Goal: Task Accomplishment & Management: Complete application form

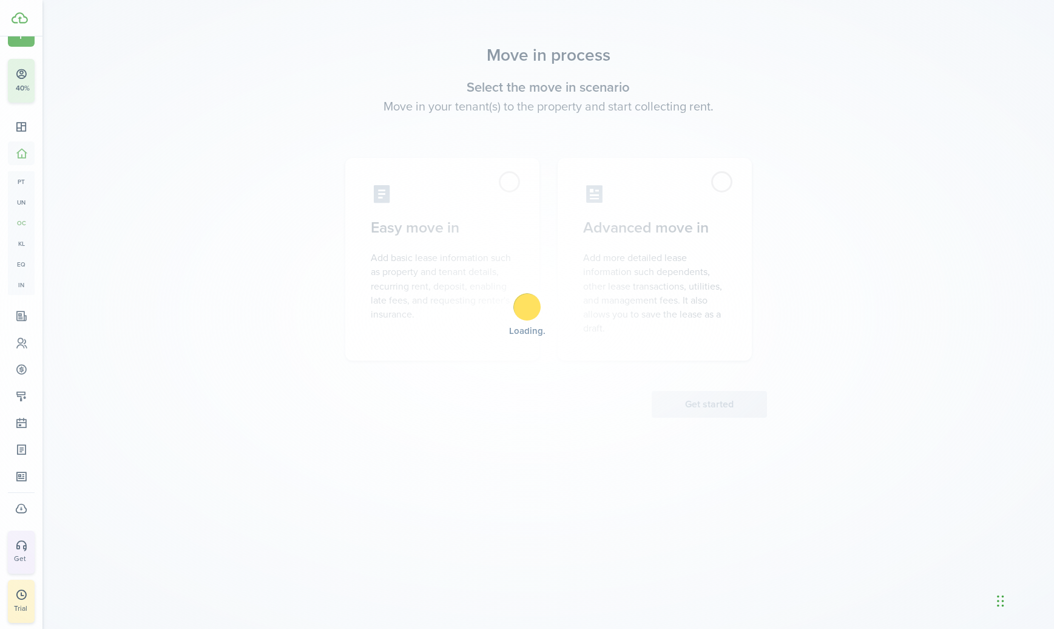
scroll to position [25, 0]
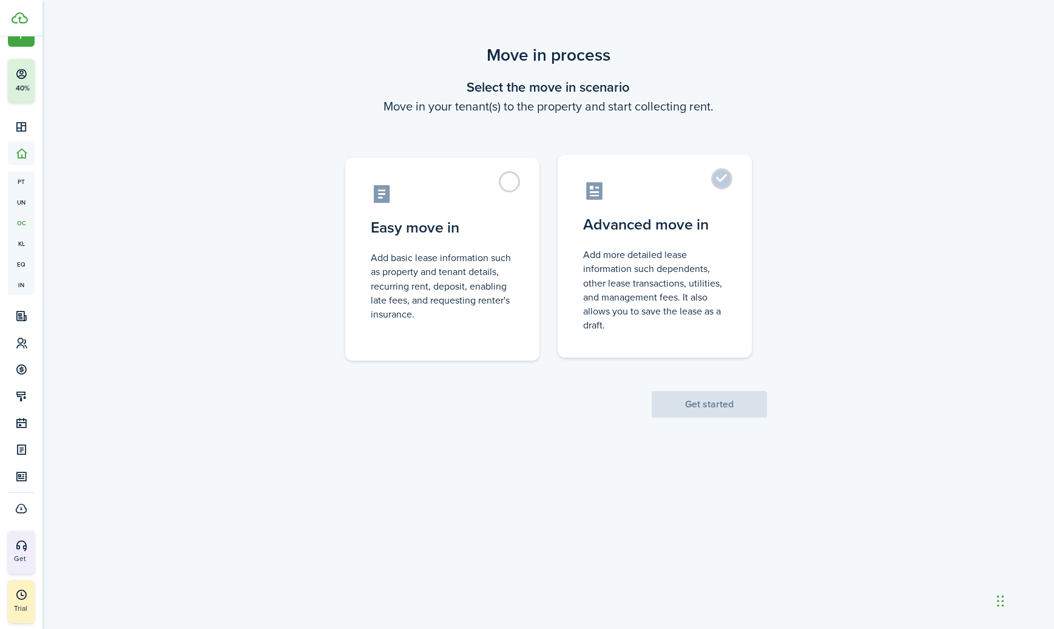
click at [722, 181] on label "Advanced move in Add more detailed lease information such dependents, other lea…" at bounding box center [655, 256] width 194 height 203
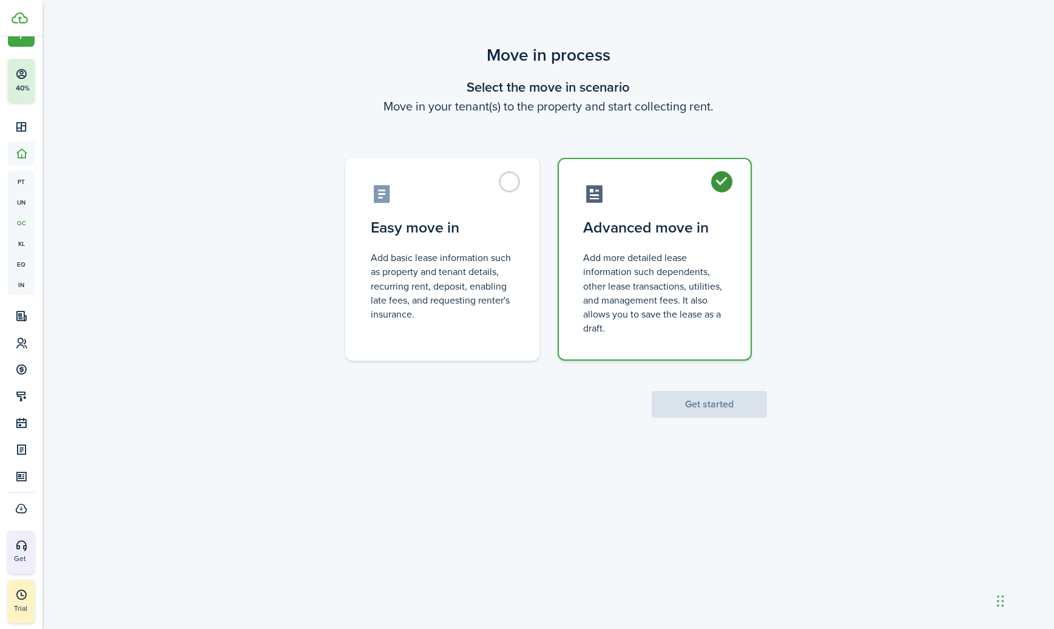
radio input "true"
click at [706, 410] on button "Get started" at bounding box center [709, 404] width 115 height 27
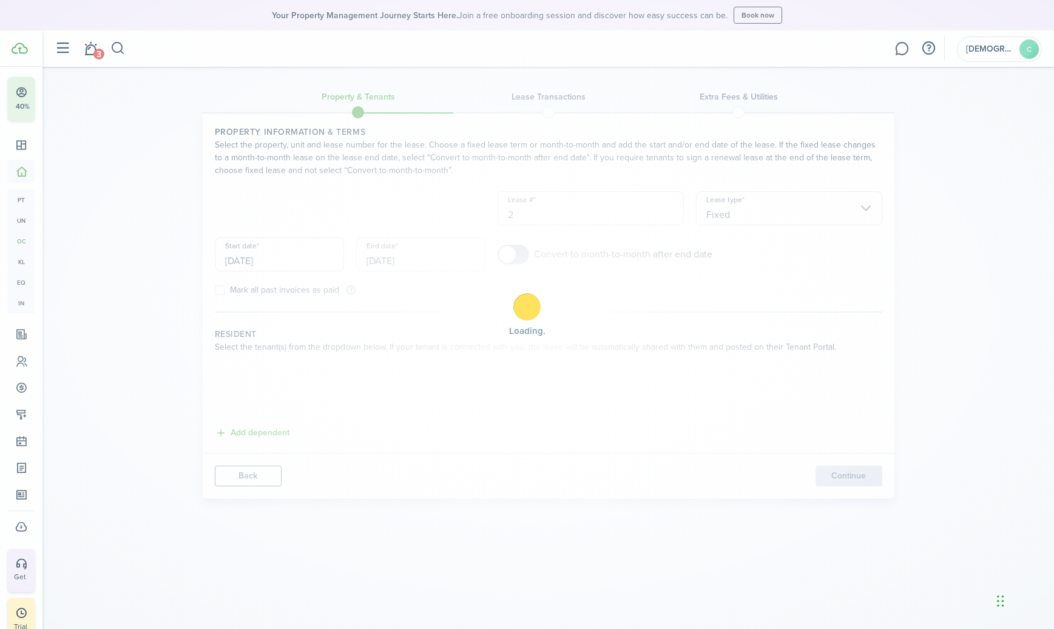
scroll to position [46, 0]
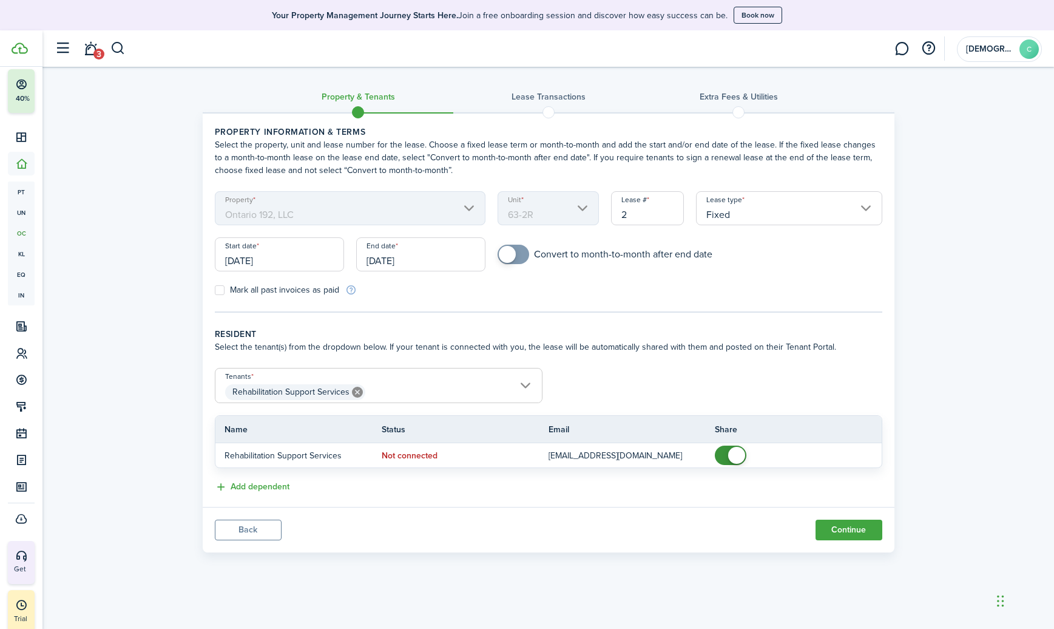
click at [729, 218] on input "Fixed" at bounding box center [789, 208] width 186 height 34
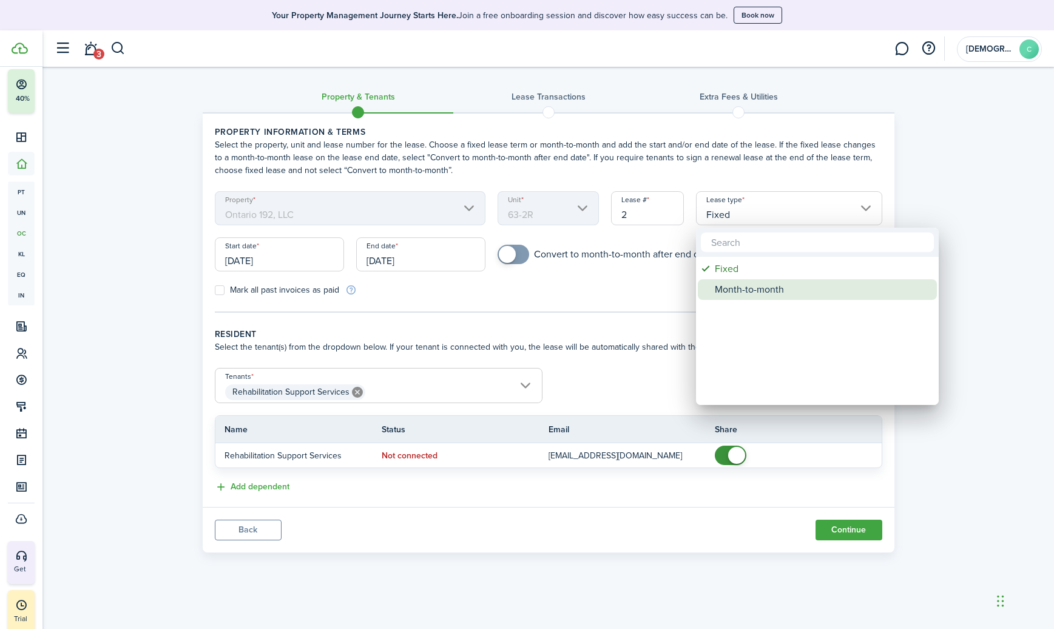
click at [724, 288] on div "Month-to-month" at bounding box center [822, 289] width 215 height 21
type input "Month-to-month"
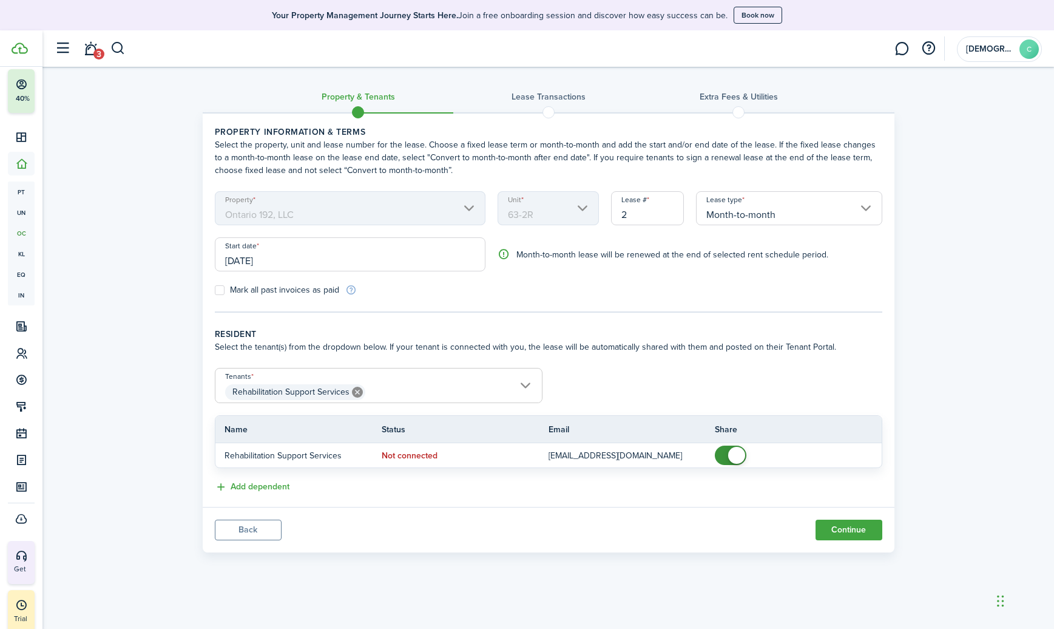
click at [526, 385] on span "Rehabilitation Support Services" at bounding box center [378, 392] width 326 height 21
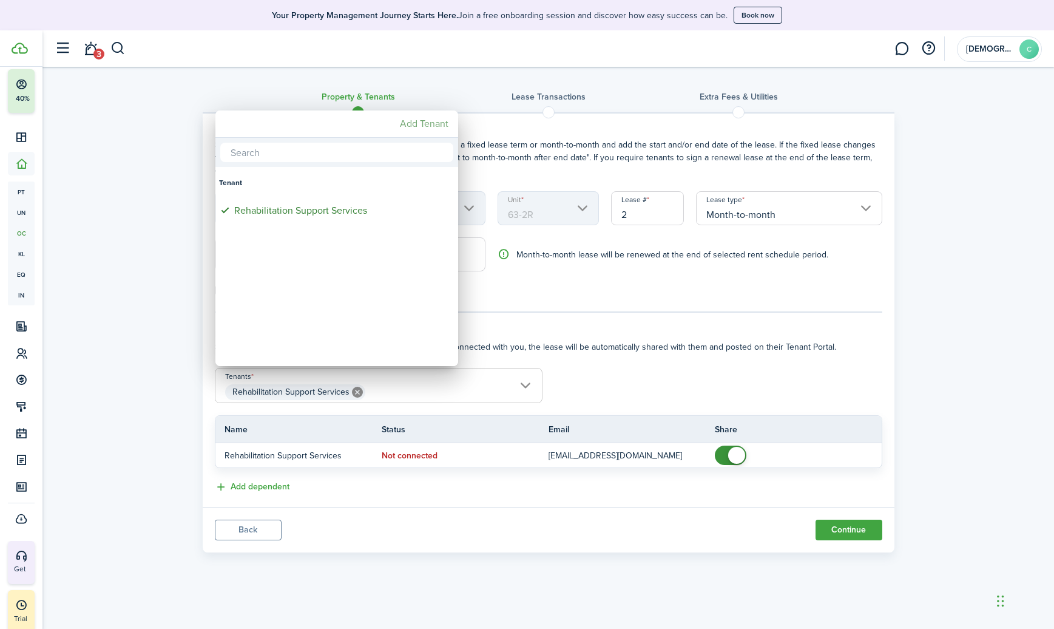
click at [433, 128] on mbsc-button "Add Tenant" at bounding box center [424, 124] width 58 height 22
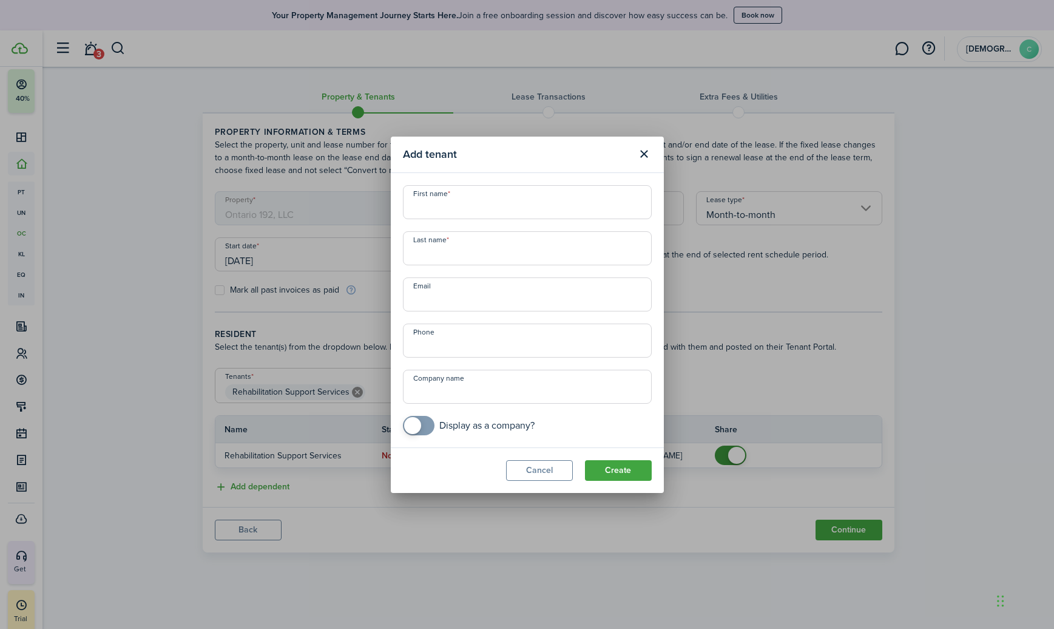
click at [450, 201] on input "First name" at bounding box center [527, 202] width 249 height 34
type input "Nancy"
paste input "Shumway"
type input "Shumway"
type input "nlynn360@yahoo.com"
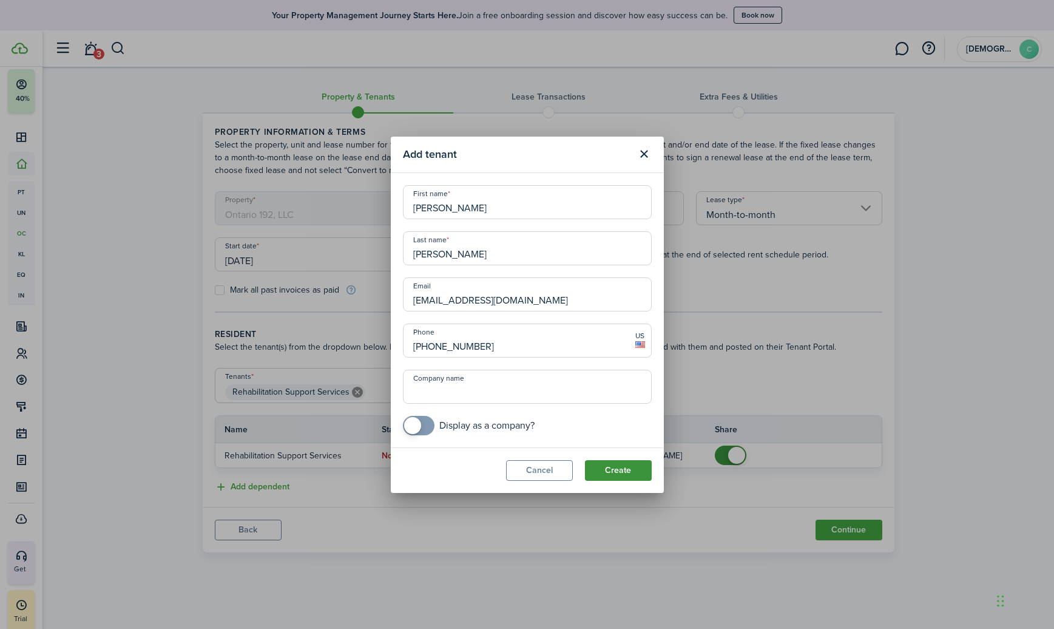
type input "+1 518-506-6696"
click at [619, 471] on button "Create" at bounding box center [618, 470] width 67 height 21
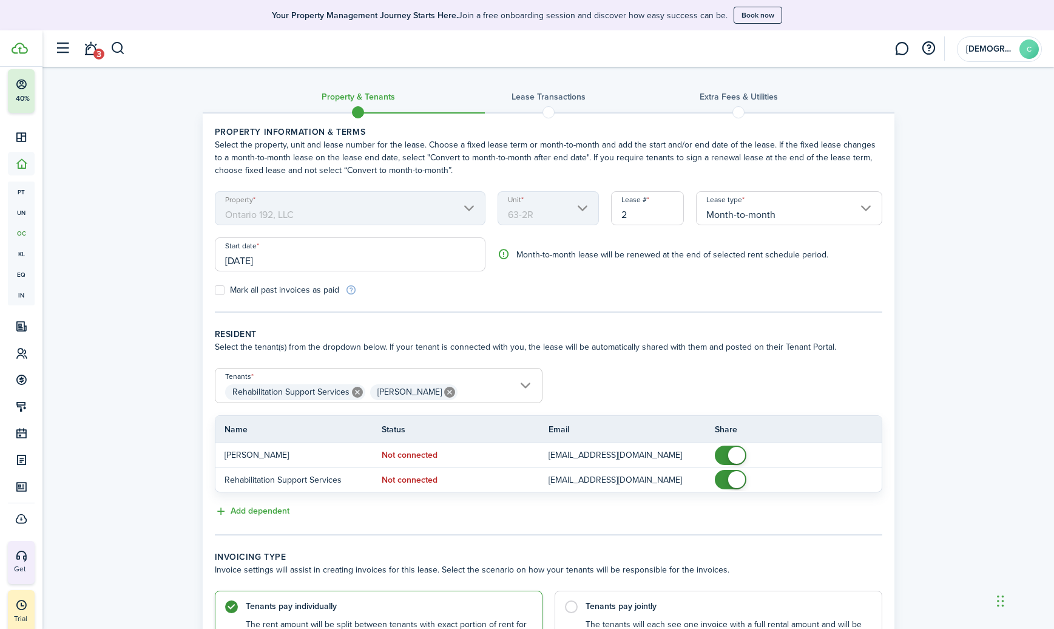
click at [356, 393] on icon at bounding box center [357, 391] width 11 height 11
type input "Nancy Shumway"
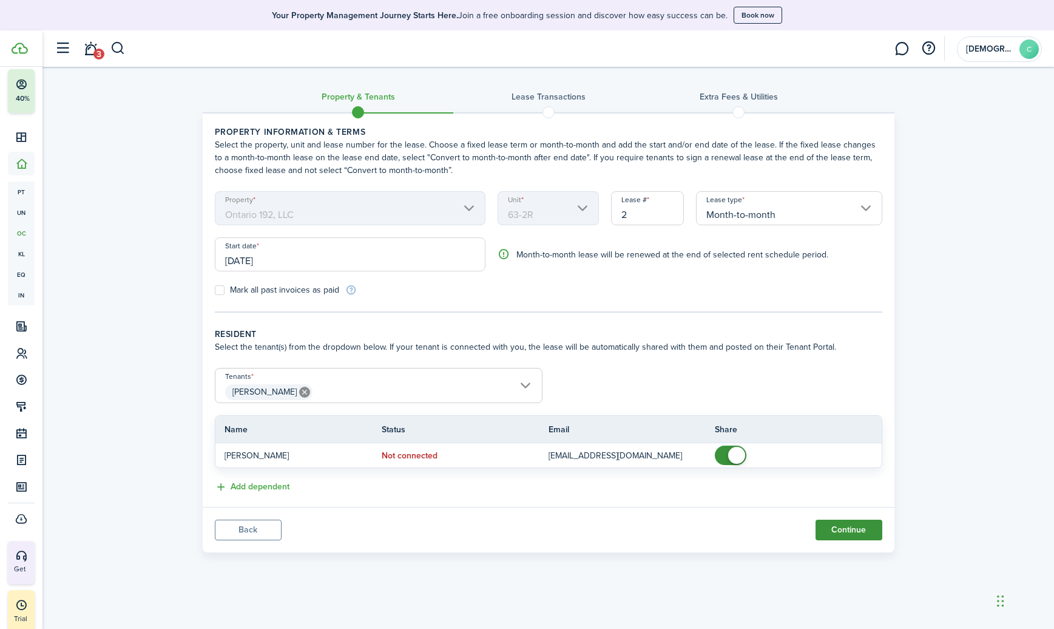
click at [843, 527] on button "Continue" at bounding box center [848, 529] width 67 height 21
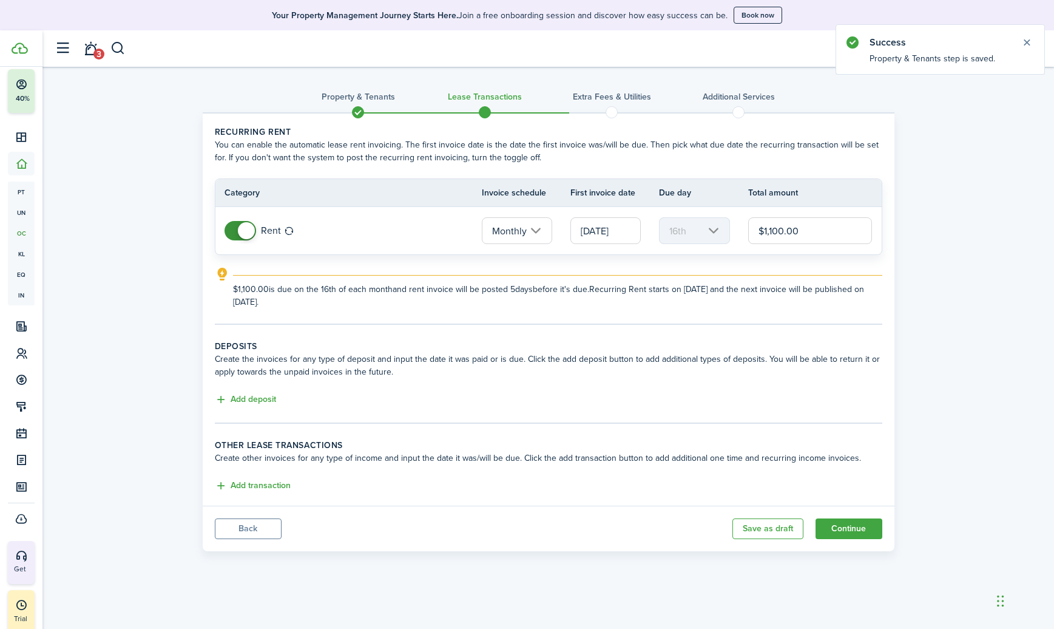
click at [603, 231] on input "09/16/2025" at bounding box center [605, 230] width 70 height 27
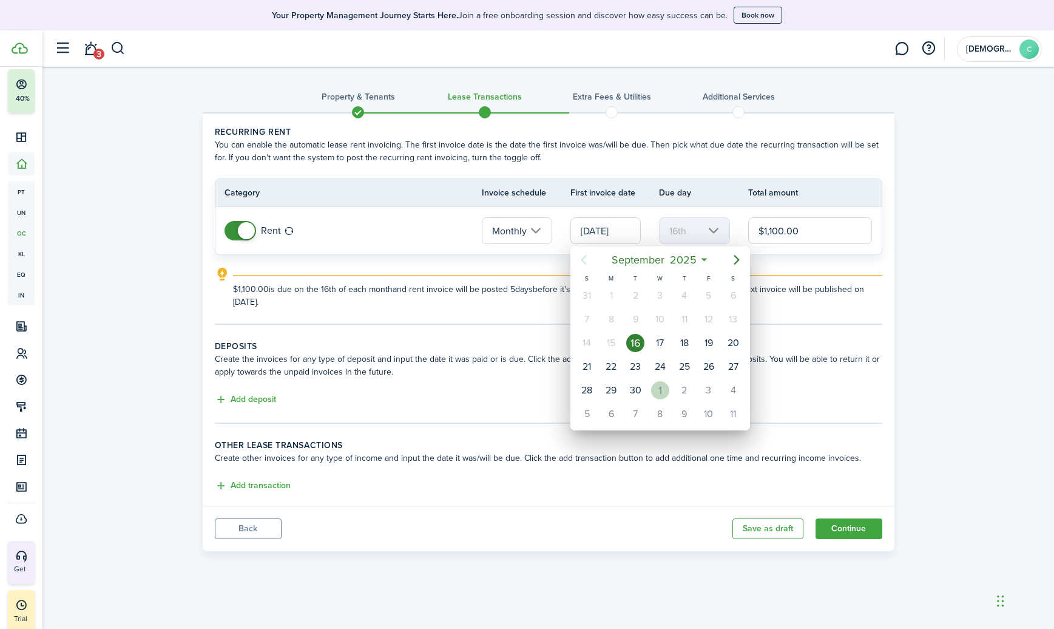
click at [657, 385] on div "1" at bounding box center [660, 390] width 18 height 18
type input "10/01/2025"
type input "1st"
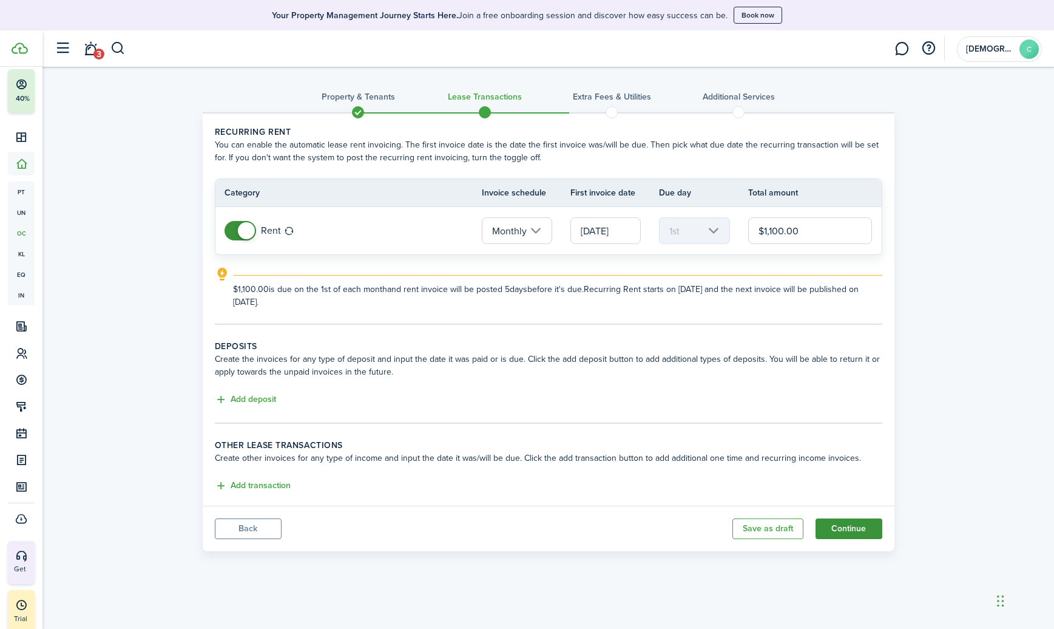
click at [820, 526] on button "Continue" at bounding box center [848, 528] width 67 height 21
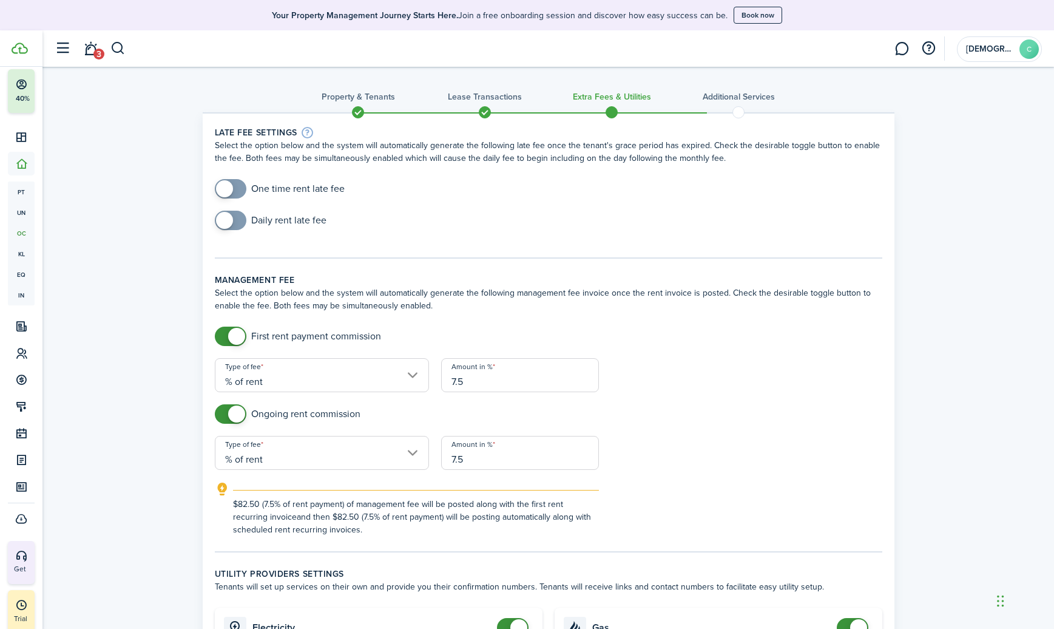
checkbox input "true"
click at [235, 186] on span at bounding box center [230, 188] width 12 height 19
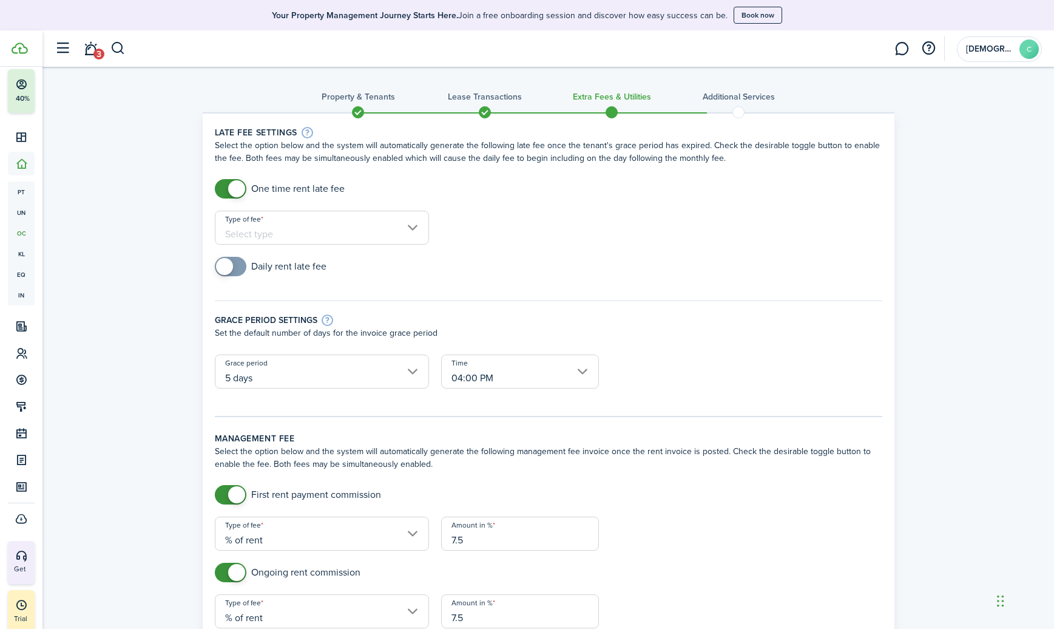
click at [271, 231] on input "Type of fee" at bounding box center [322, 228] width 214 height 34
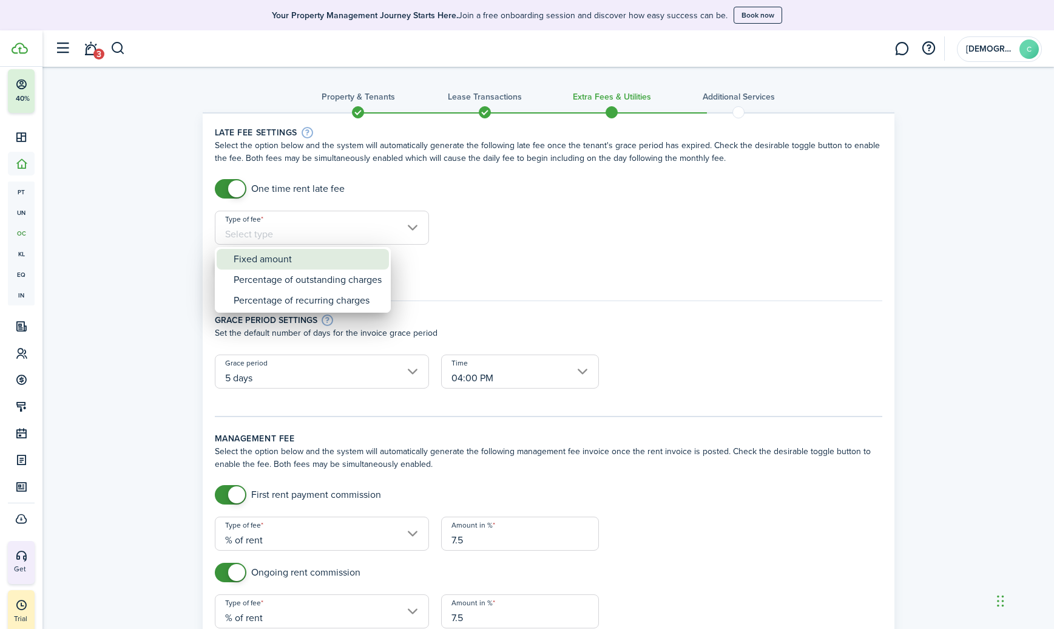
click at [270, 254] on div "Fixed amount" at bounding box center [308, 259] width 148 height 21
type input "Fixed amount"
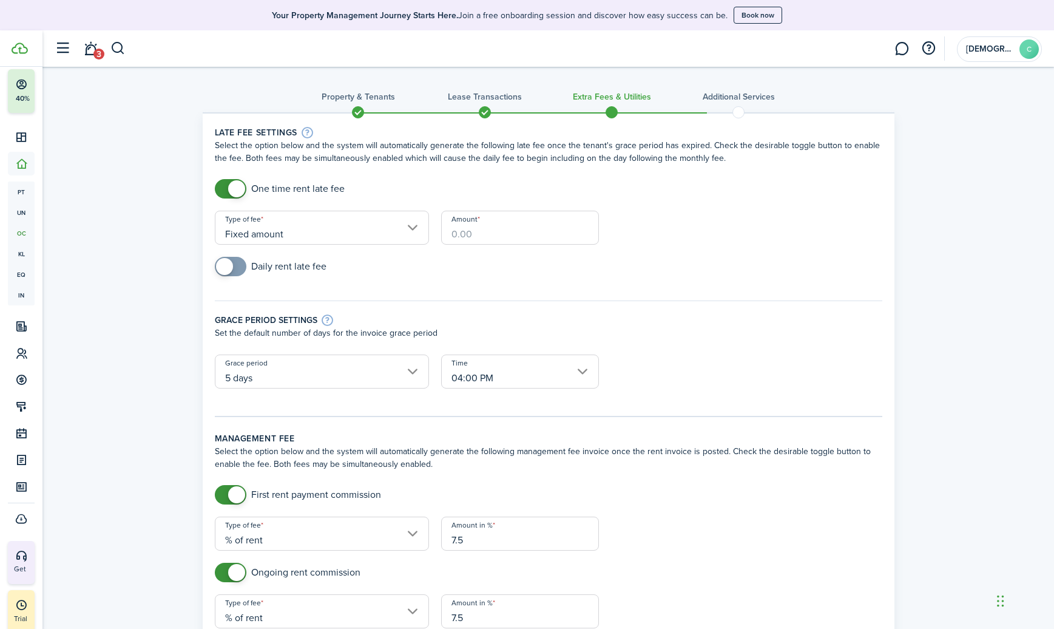
click at [463, 232] on input "Amount" at bounding box center [520, 228] width 158 height 34
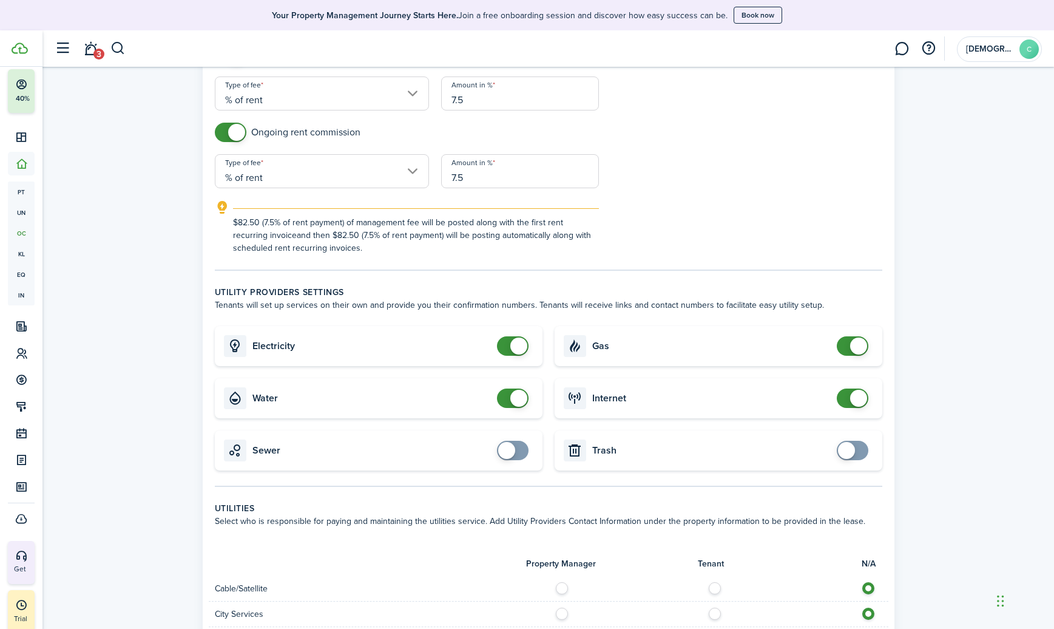
scroll to position [482, 0]
type input "$50.00"
checkbox input "false"
click at [512, 351] on span at bounding box center [518, 345] width 17 height 17
checkbox input "false"
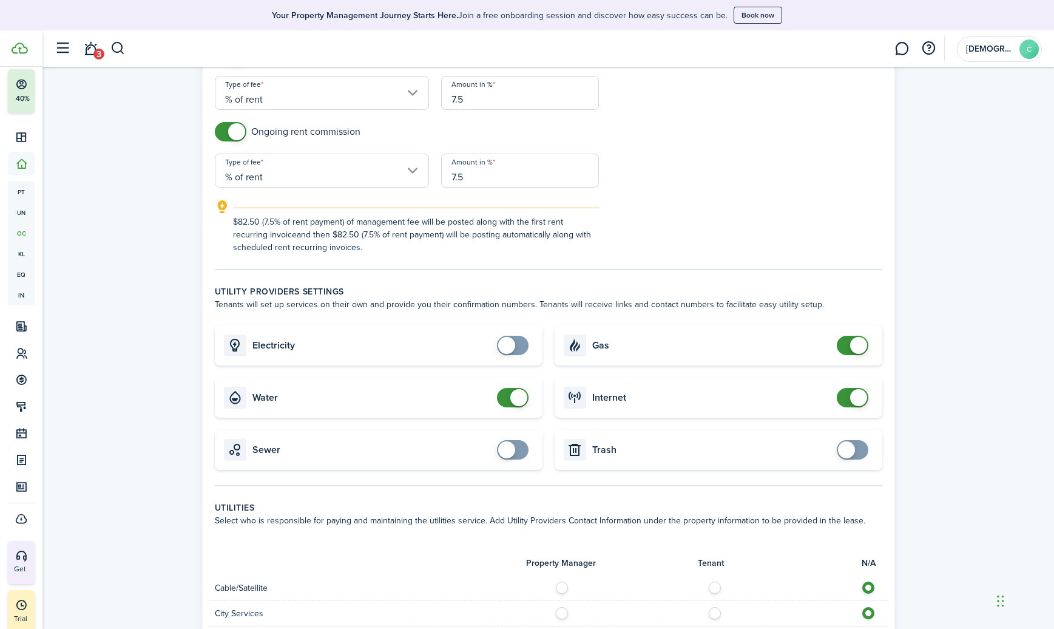
click at [846, 347] on span at bounding box center [852, 344] width 12 height 19
checkbox input "false"
click at [512, 397] on span at bounding box center [518, 397] width 17 height 17
checkbox input "false"
click at [850, 402] on span at bounding box center [852, 397] width 12 height 19
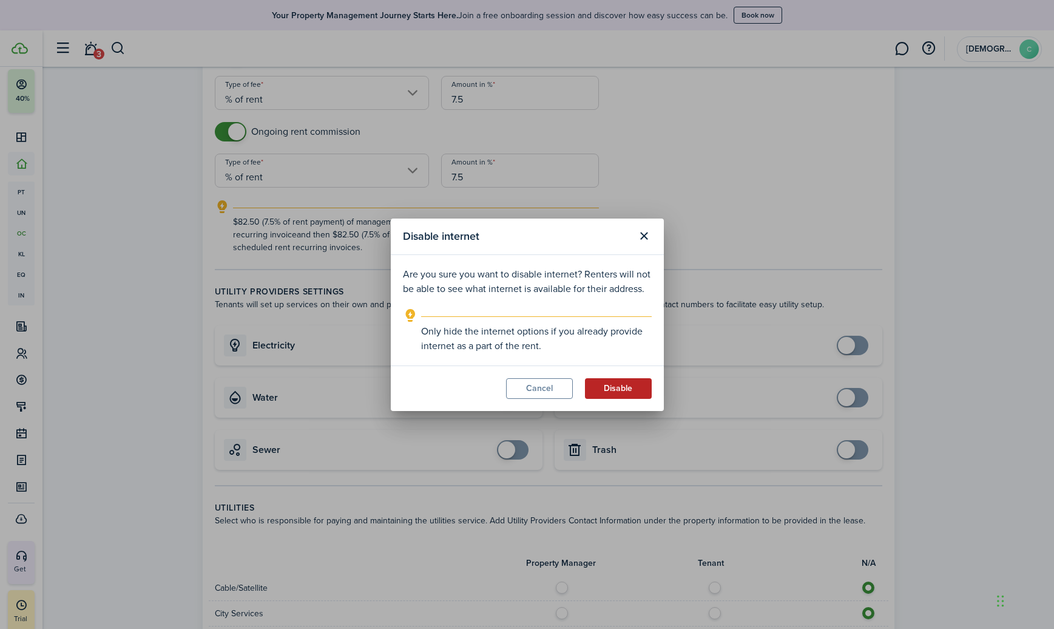
click at [609, 384] on button "Disable" at bounding box center [618, 388] width 67 height 21
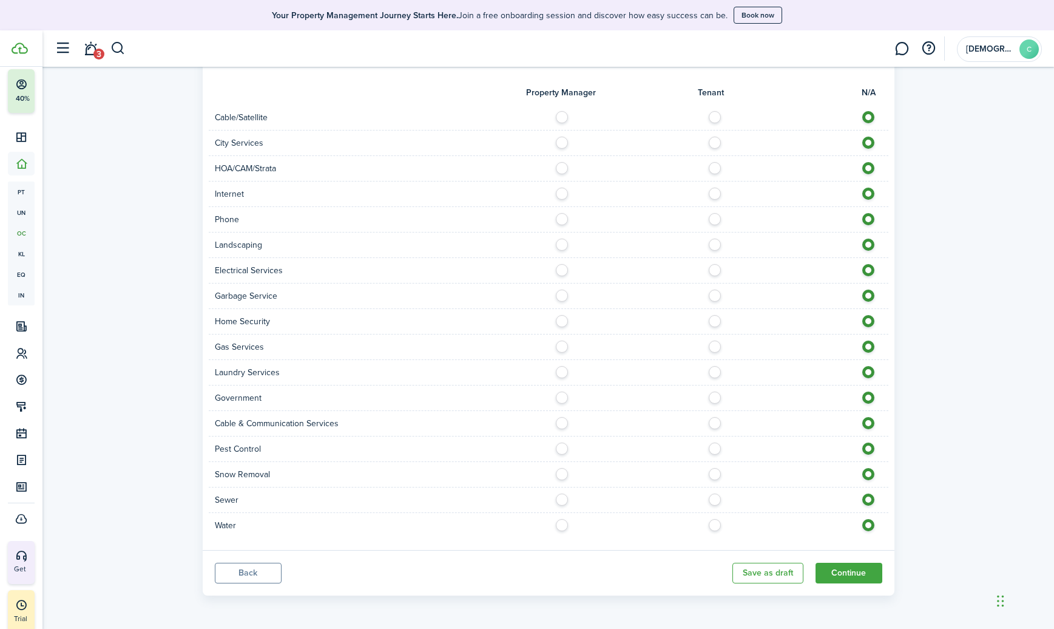
scroll to position [928, 0]
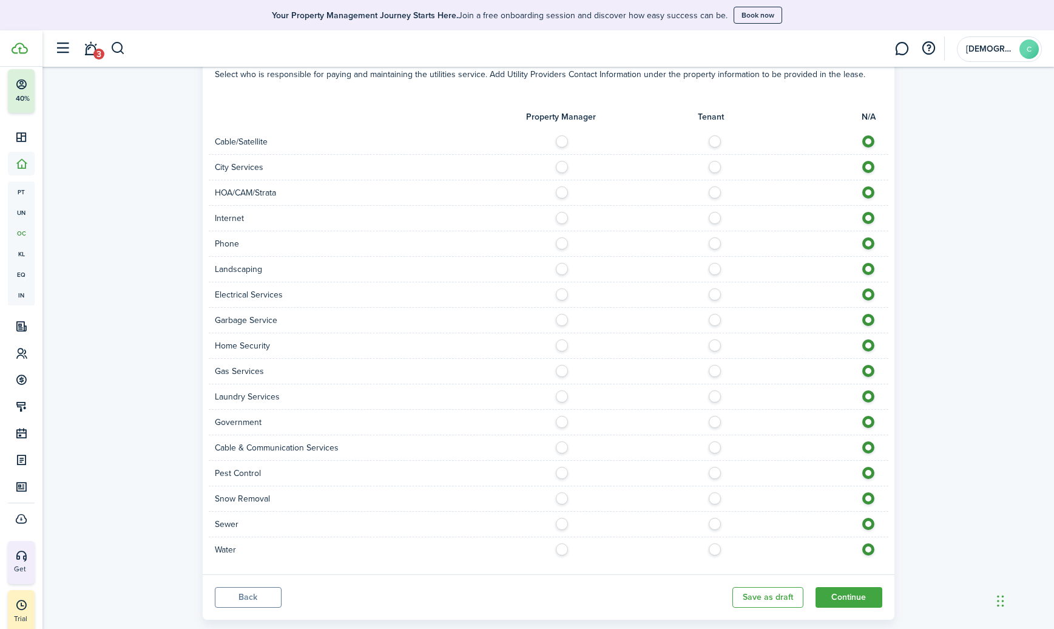
click at [712, 141] on label at bounding box center [717, 138] width 21 height 6
radio input "true"
click at [715, 218] on label at bounding box center [717, 215] width 21 height 6
radio input "true"
click at [715, 241] on label at bounding box center [717, 240] width 21 height 6
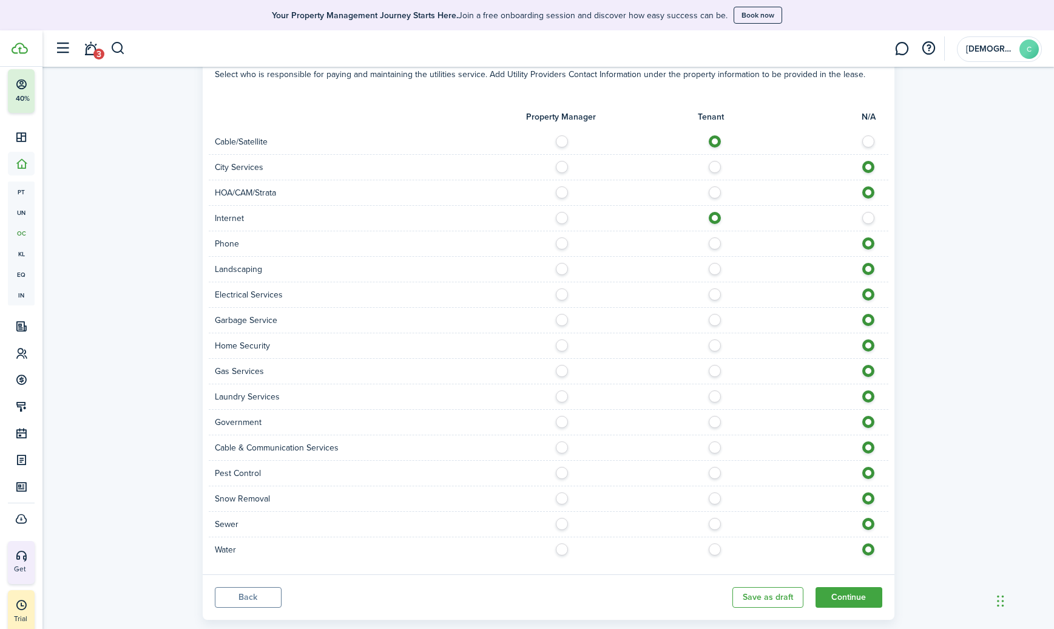
radio input "true"
click at [562, 269] on label at bounding box center [564, 266] width 21 height 6
radio input "true"
click at [567, 294] on label at bounding box center [564, 291] width 21 height 6
radio input "true"
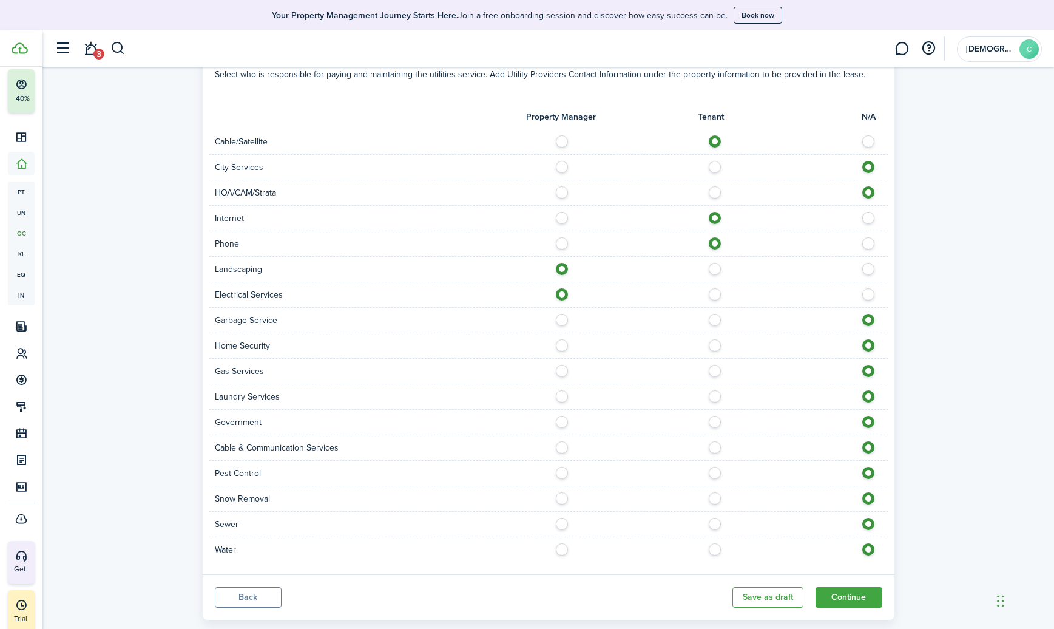
click at [565, 319] on label at bounding box center [564, 317] width 21 height 6
radio input "true"
click at [718, 354] on div "Home Security" at bounding box center [548, 345] width 679 height 25
click at [717, 351] on div at bounding box center [718, 345] width 340 height 13
click at [713, 345] on label at bounding box center [717, 342] width 21 height 6
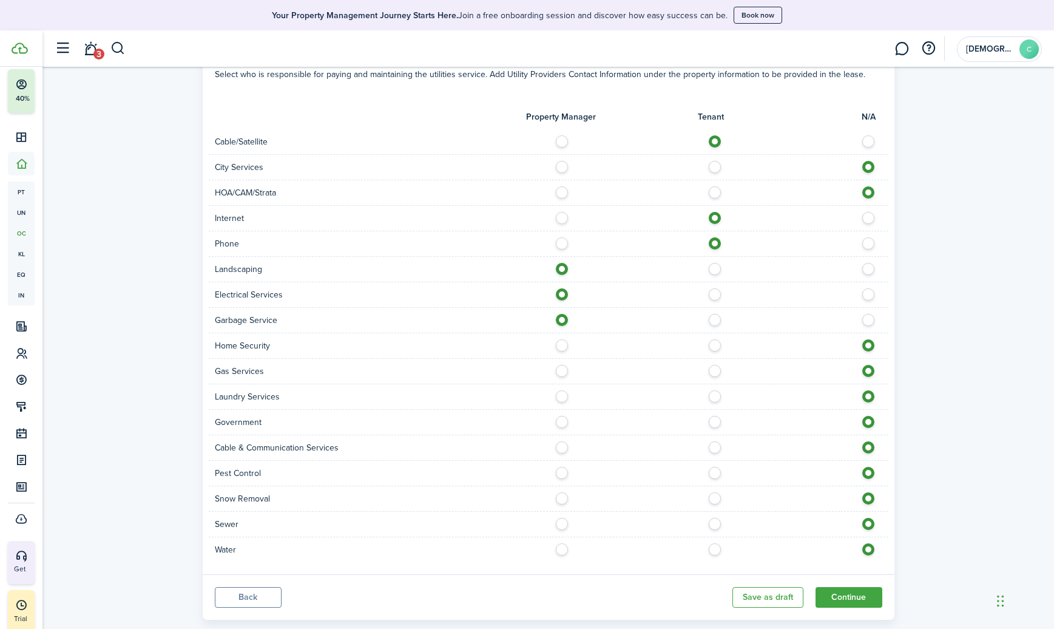
radio input "true"
click at [713, 446] on label at bounding box center [717, 444] width 21 height 6
radio input "true"
click at [564, 473] on label at bounding box center [564, 470] width 21 height 6
radio input "true"
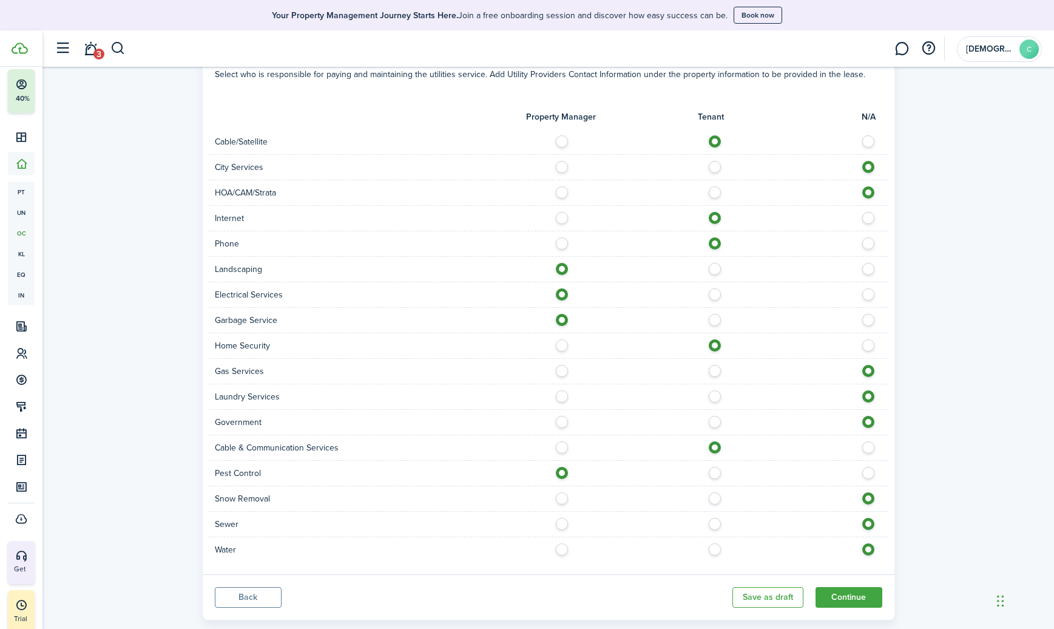
click at [567, 495] on label at bounding box center [564, 495] width 21 height 6
radio input "true"
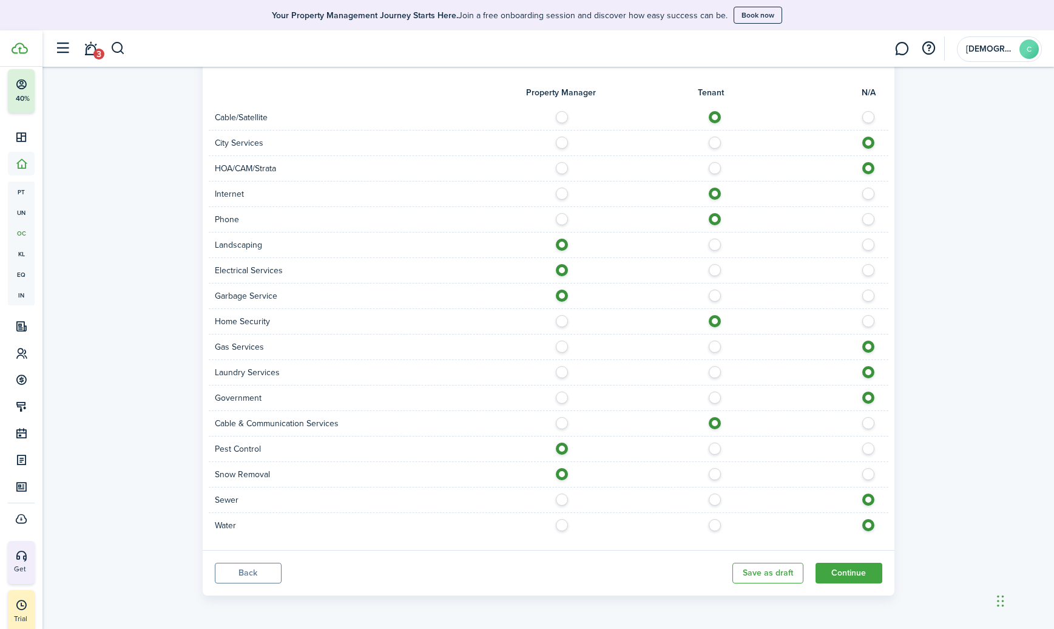
click at [563, 525] on label at bounding box center [564, 522] width 21 height 6
radio input "true"
click at [820, 572] on button "Continue" at bounding box center [848, 572] width 67 height 21
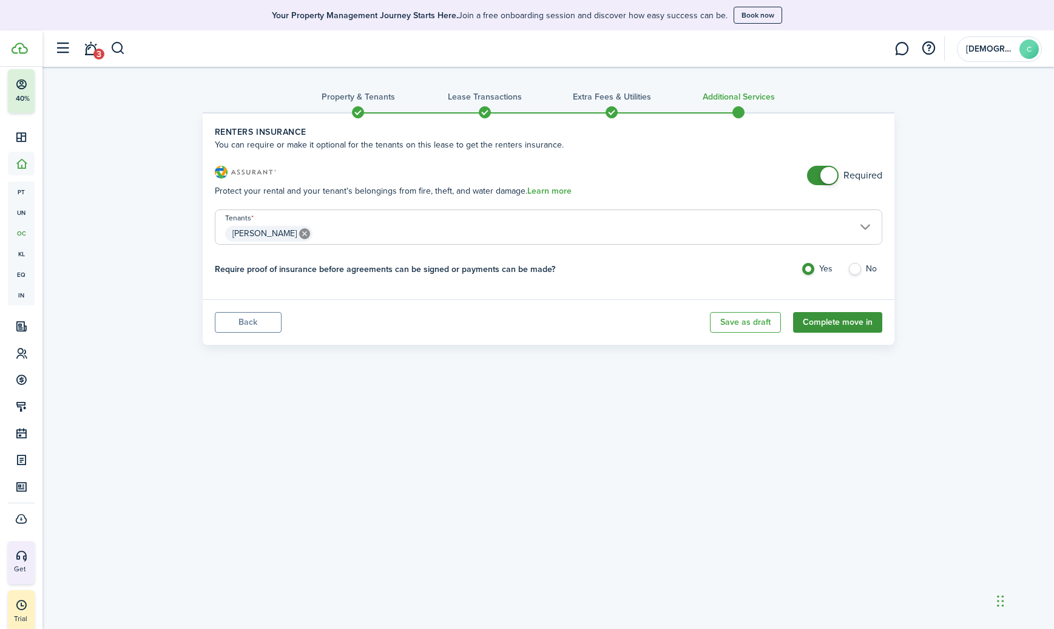
click at [840, 326] on button "Complete move in" at bounding box center [837, 322] width 89 height 21
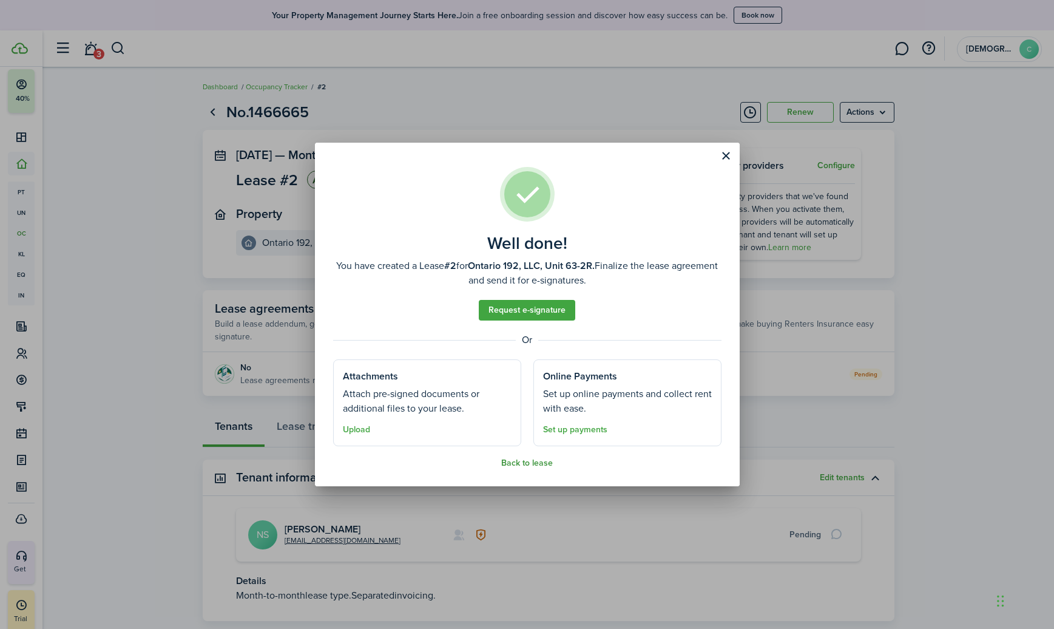
click at [521, 460] on button "Back to lease" at bounding box center [527, 463] width 52 height 10
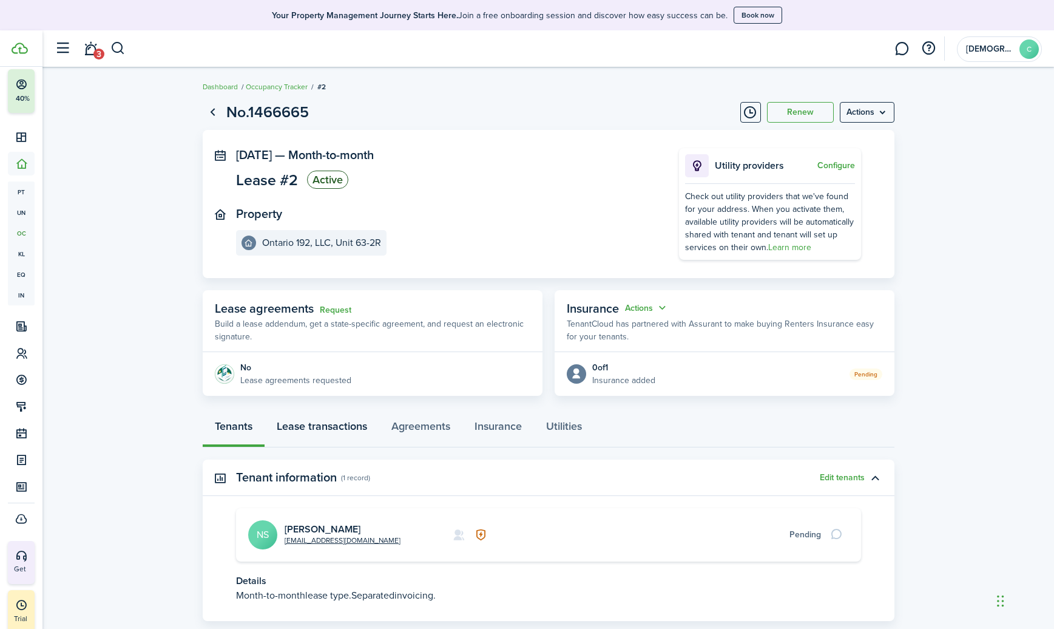
click at [320, 422] on link "Lease transactions" at bounding box center [322, 429] width 115 height 36
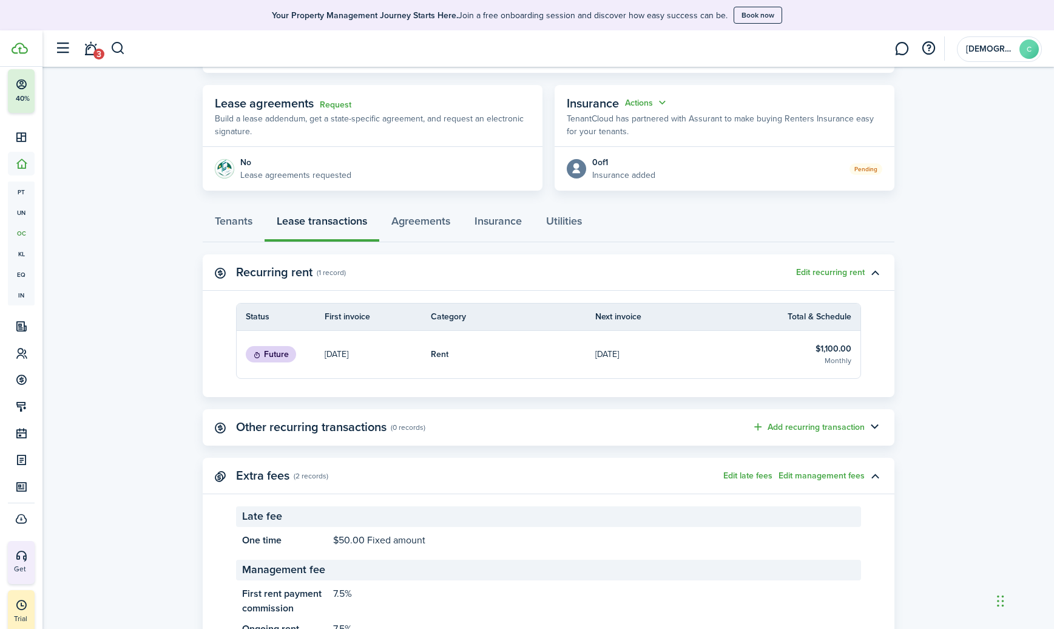
scroll to position [208, 0]
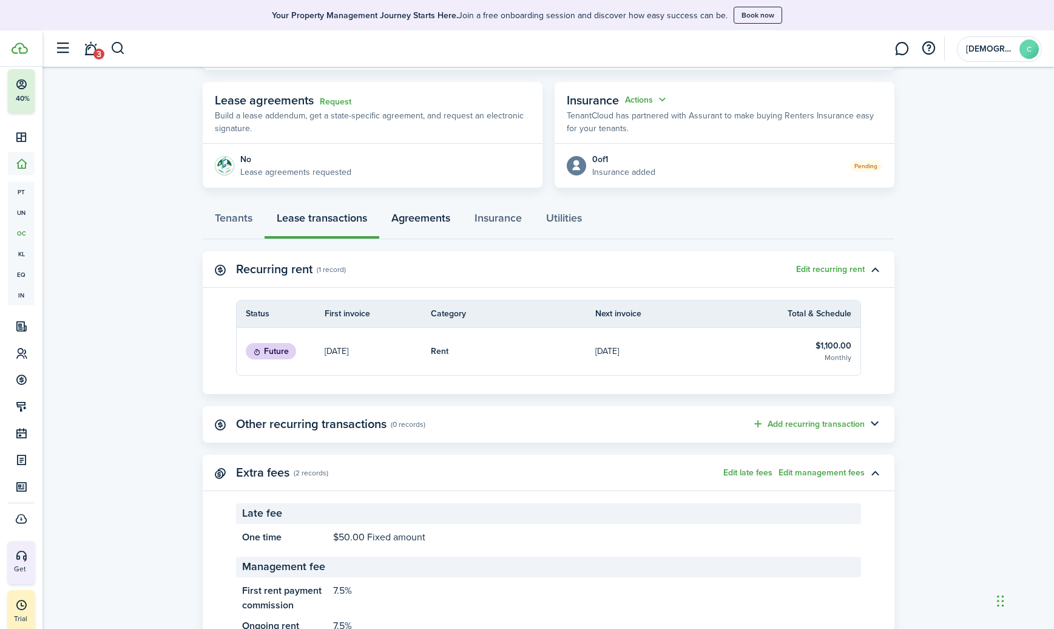
click at [402, 215] on link "Agreements" at bounding box center [420, 221] width 83 height 36
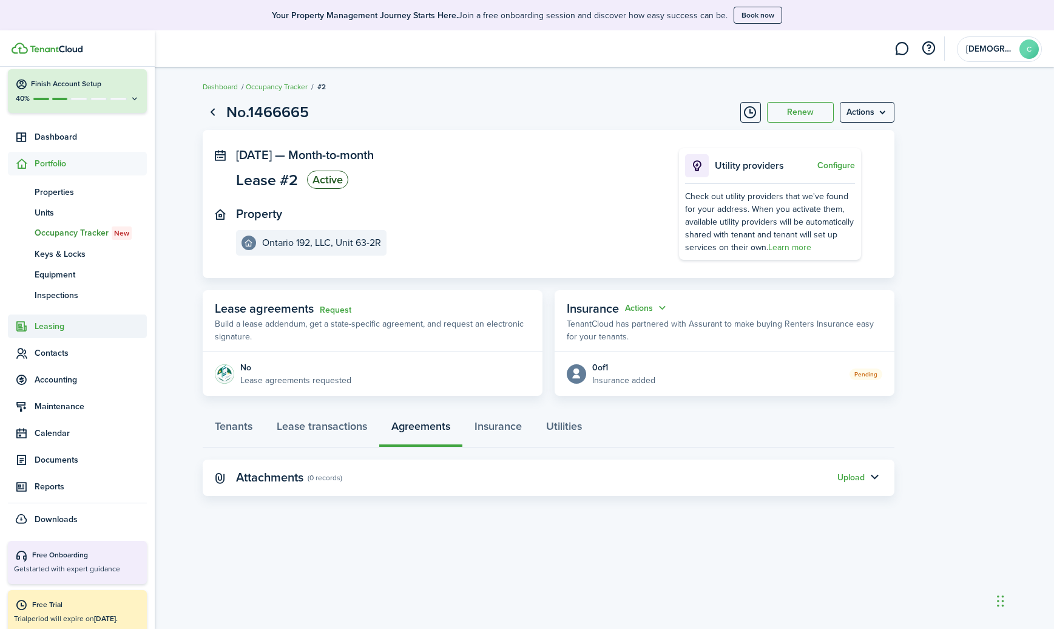
click at [40, 327] on span "Leasing" at bounding box center [91, 326] width 112 height 13
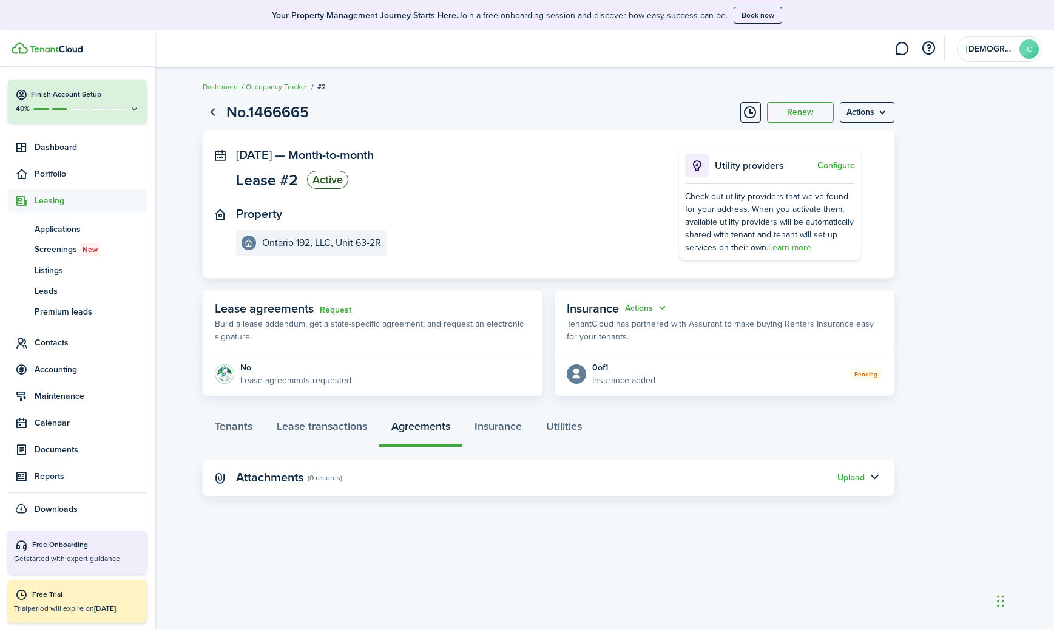
scroll to position [35, 0]
click at [52, 226] on span "Applications" at bounding box center [91, 229] width 112 height 13
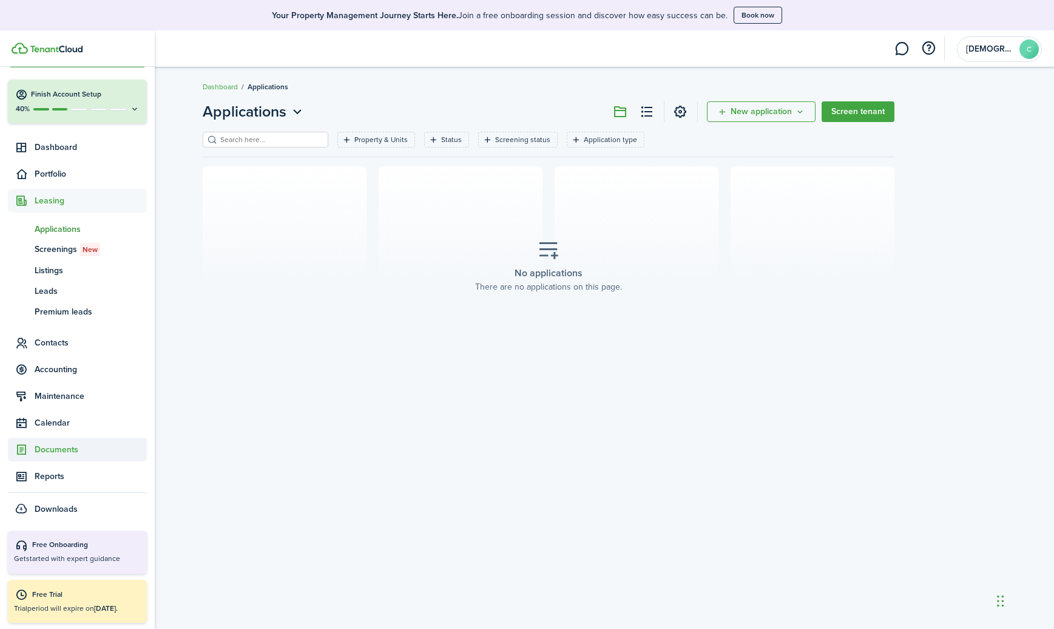
click at [47, 451] on span "Documents" at bounding box center [91, 449] width 112 height 13
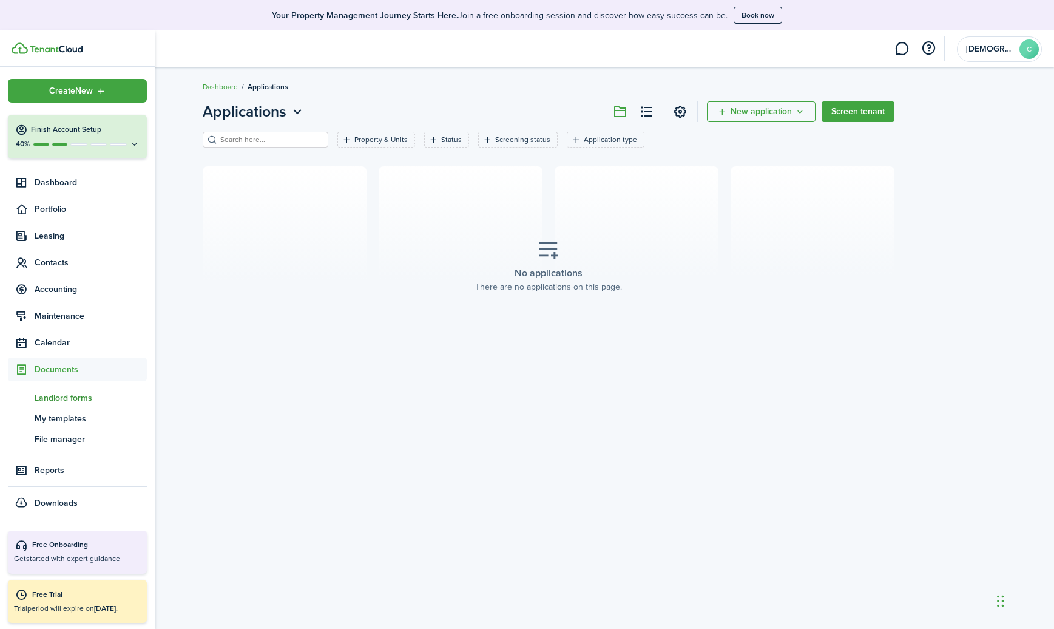
click at [56, 396] on span "Landlord forms" at bounding box center [91, 397] width 112 height 13
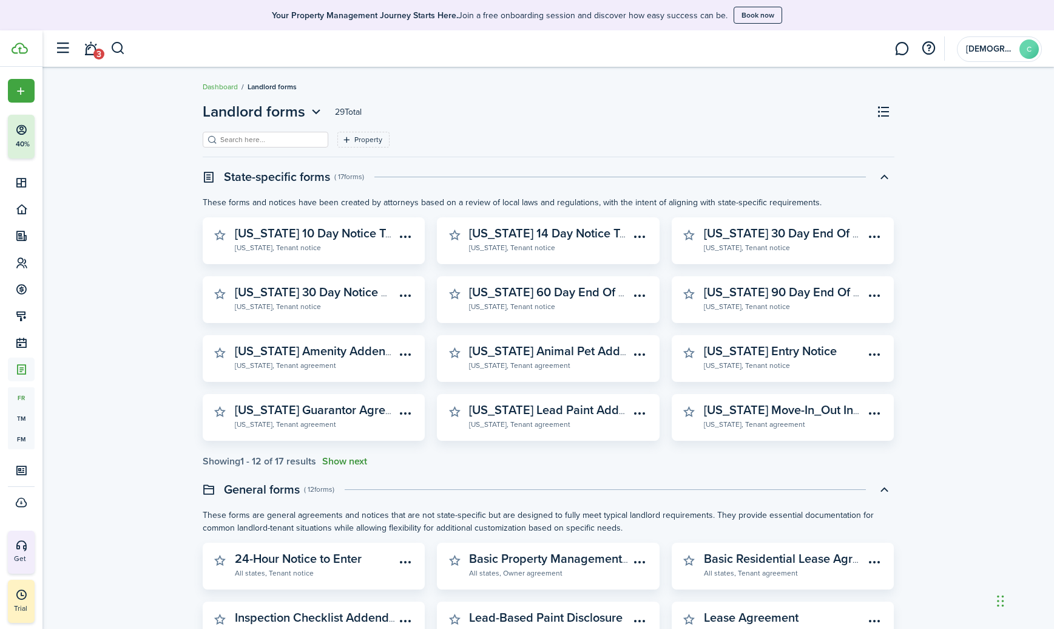
click at [336, 465] on button "Show next" at bounding box center [344, 461] width 45 height 11
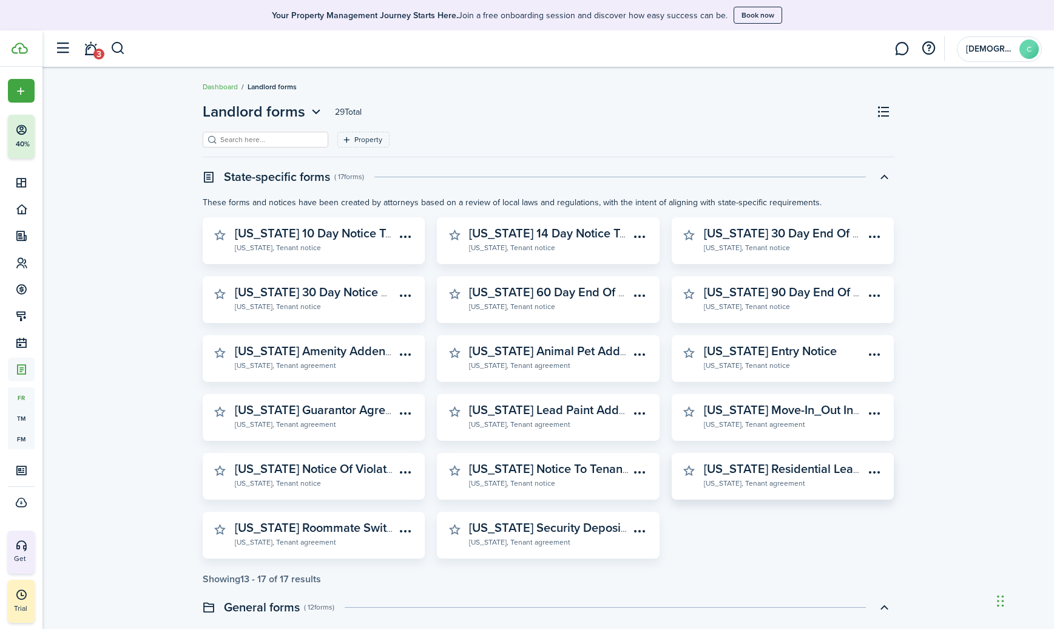
click at [749, 464] on widget-stats-description "New York Residential Lease Agreement" at bounding box center [816, 468] width 224 height 18
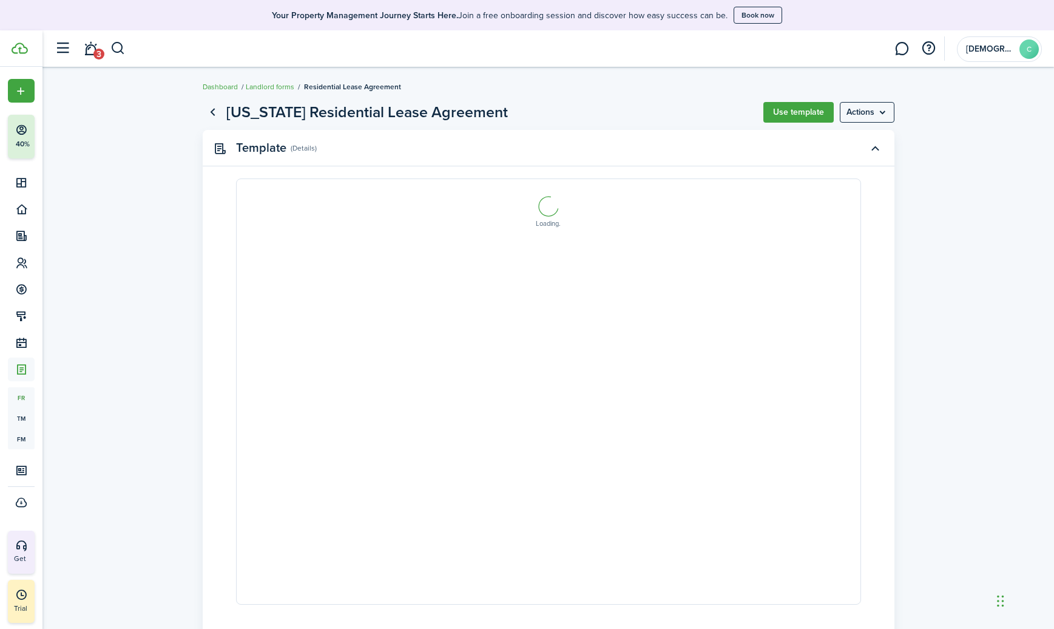
select select "fit"
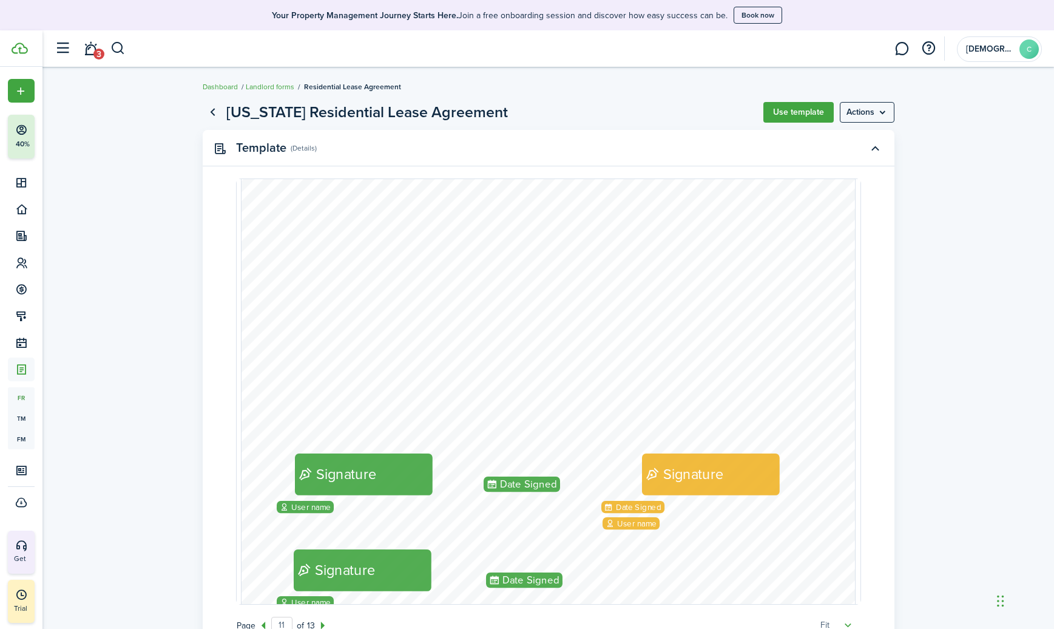
scroll to position [8359, 0]
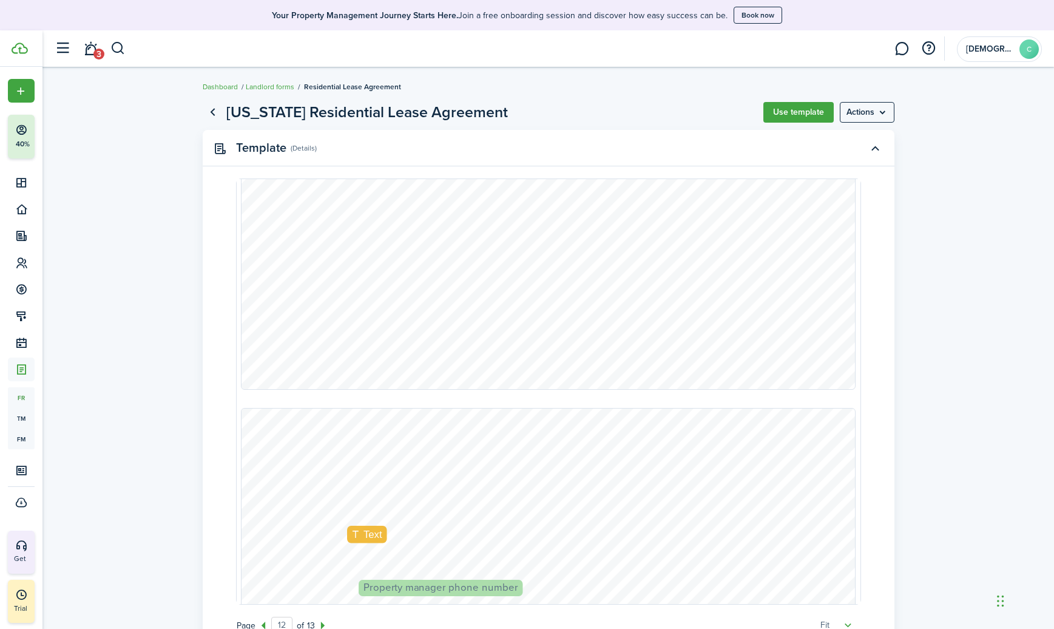
type input "13"
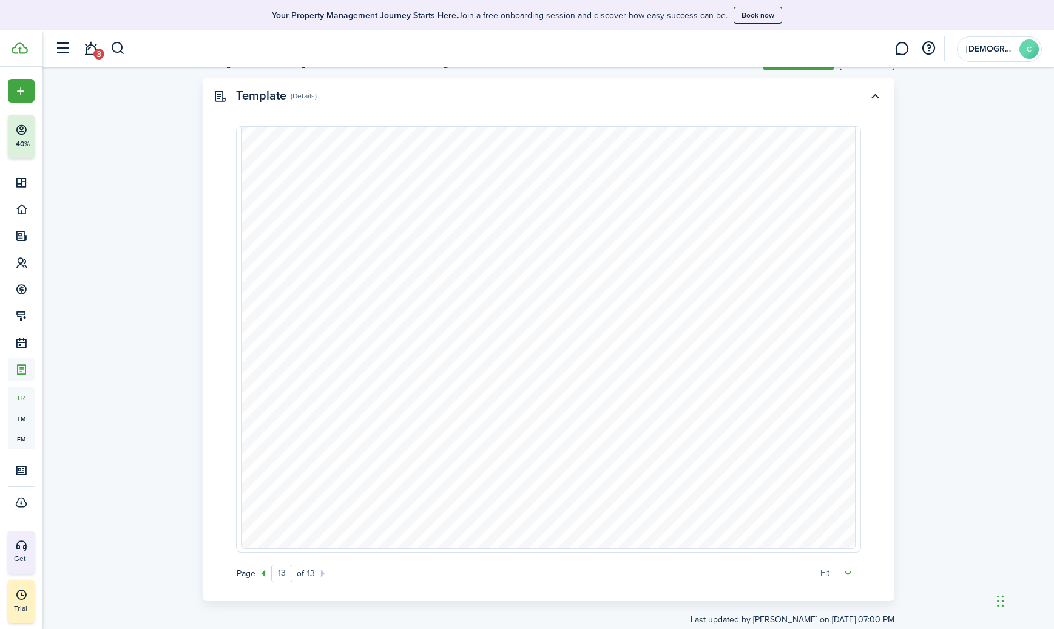
scroll to position [50, 0]
click at [850, 577] on select "50% 75% 100% 150% 200% Fit" at bounding box center [835, 574] width 31 height 12
click at [874, 95] on button "button" at bounding box center [875, 97] width 21 height 21
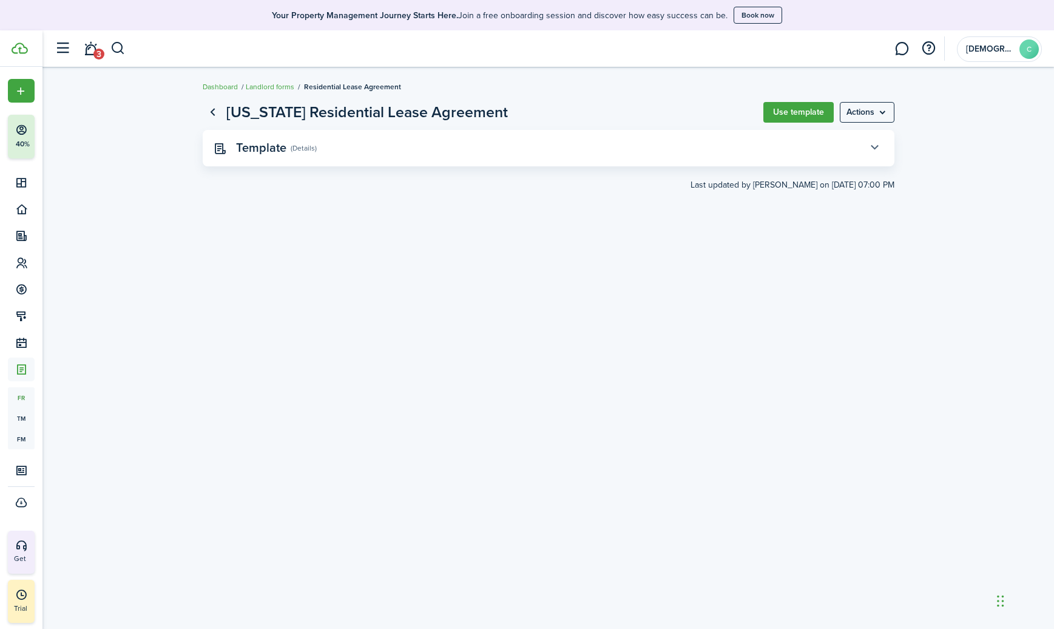
scroll to position [0, 0]
click at [871, 157] on button "button" at bounding box center [875, 148] width 21 height 21
select select "fit"
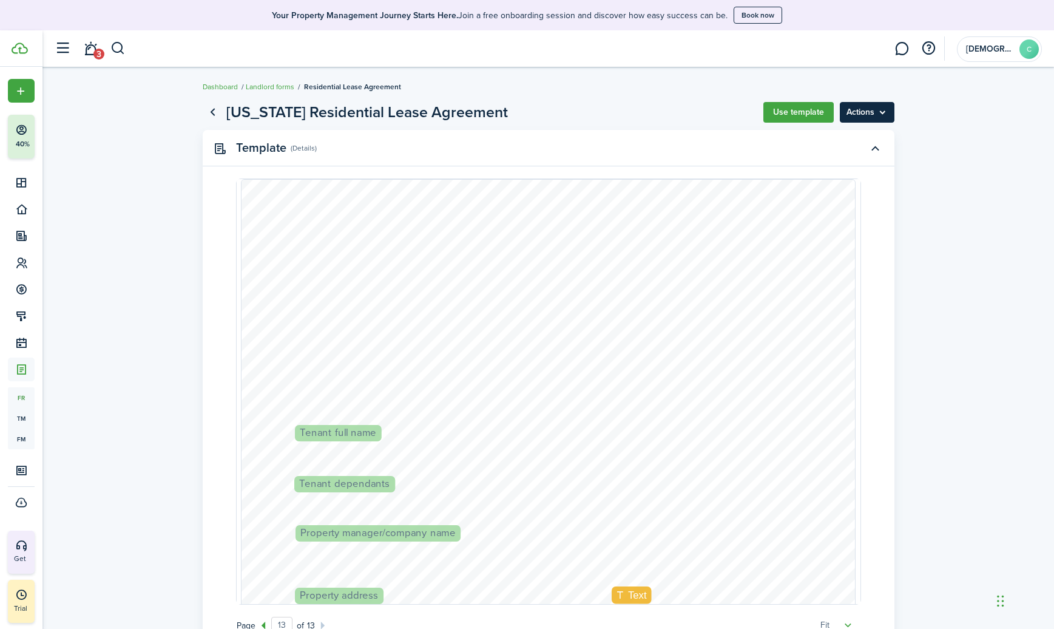
click at [881, 113] on menu-btn "Actions" at bounding box center [867, 112] width 55 height 21
click at [813, 112] on button "Use template" at bounding box center [798, 112] width 70 height 21
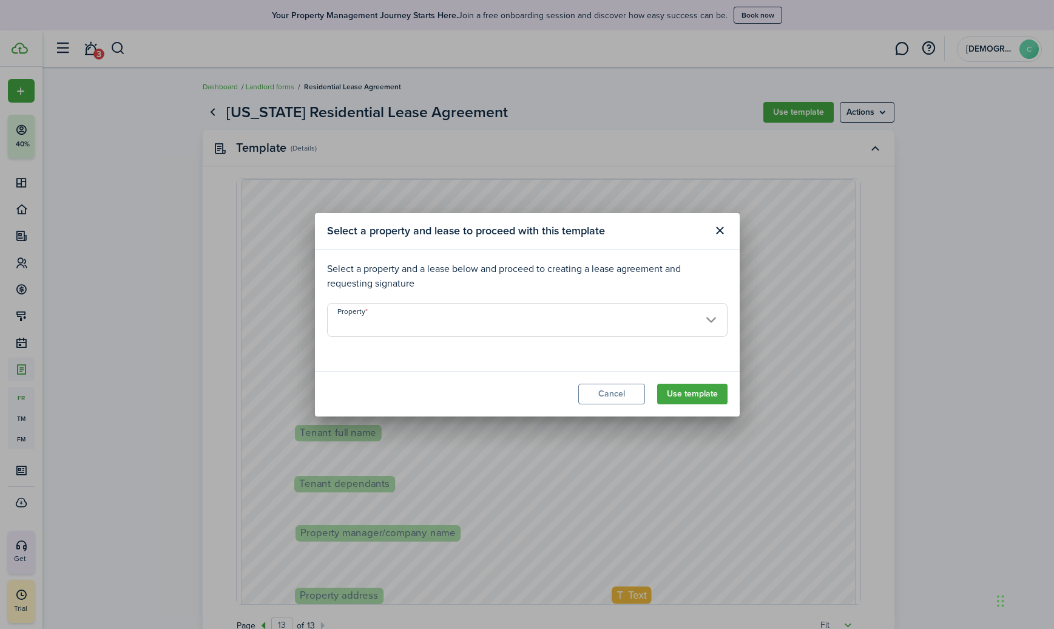
click at [706, 325] on input "Property" at bounding box center [527, 320] width 400 height 34
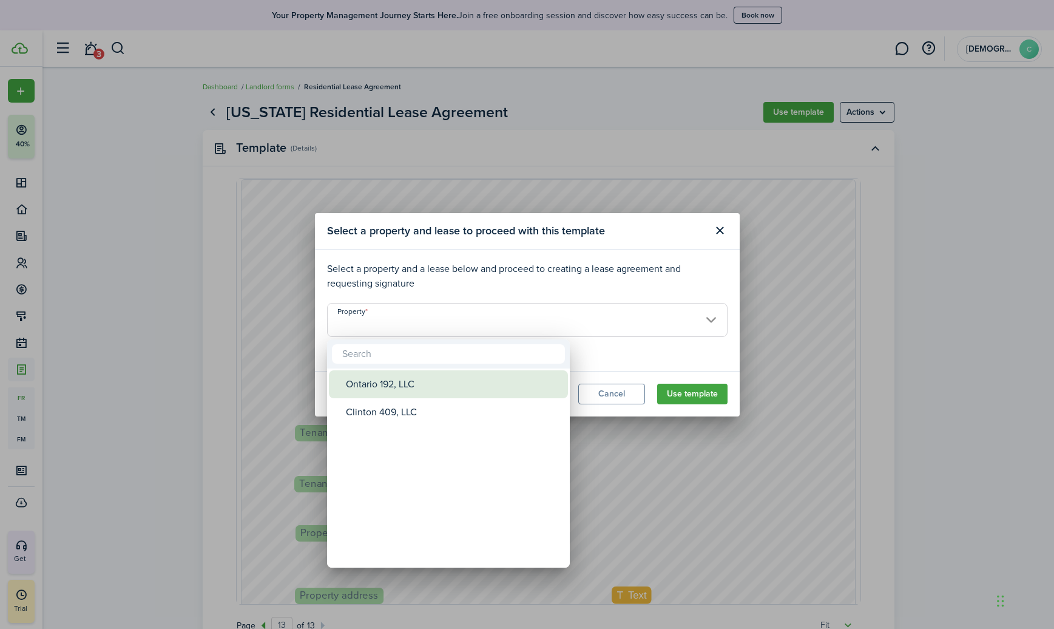
click at [355, 386] on div "Ontario 192, LLC" at bounding box center [453, 384] width 215 height 28
type input "Ontario 192, LLC"
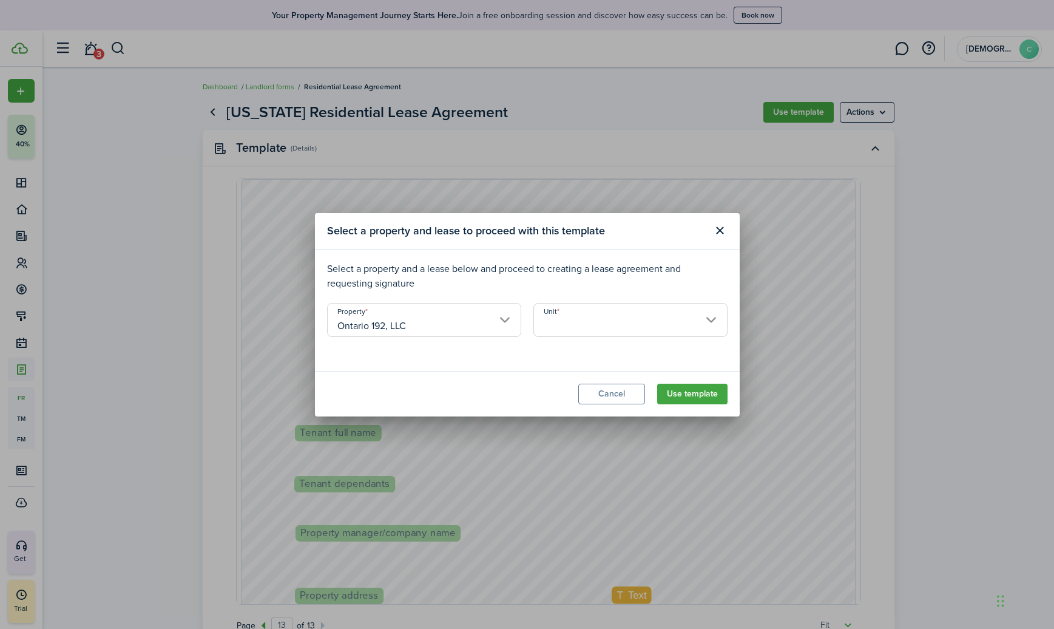
click at [706, 322] on input "Unit" at bounding box center [630, 320] width 194 height 34
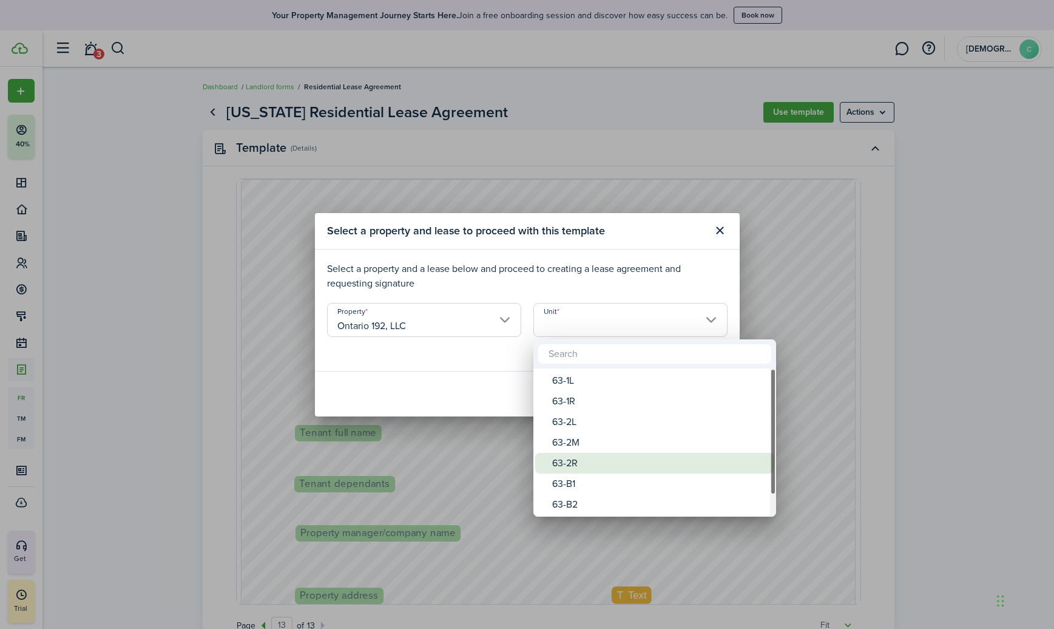
click at [558, 458] on div "63-2R" at bounding box center [659, 463] width 215 height 21
type input "63-2R"
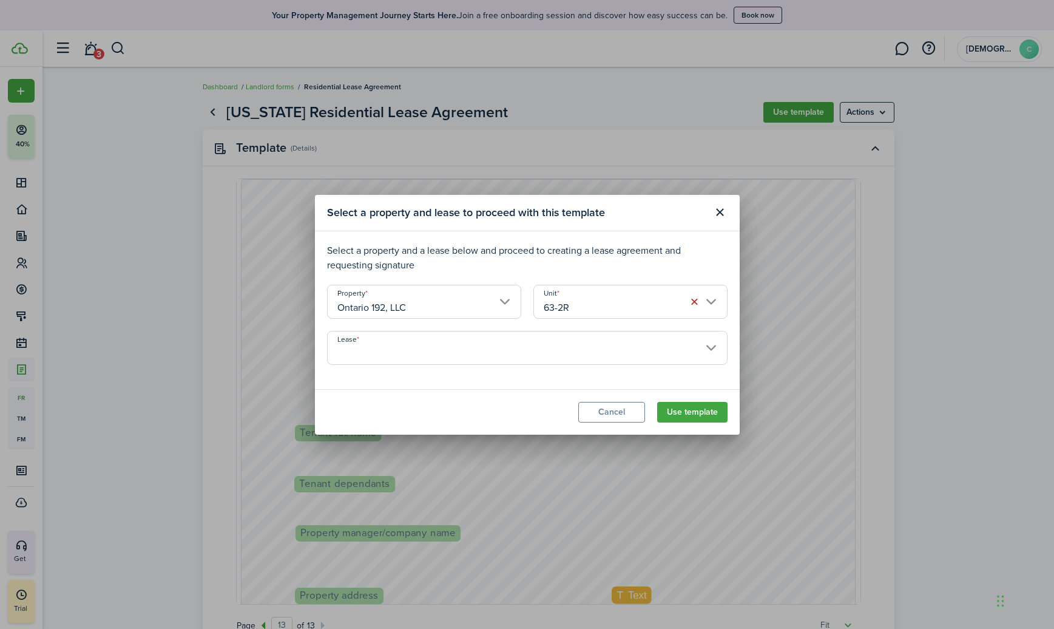
click at [575, 352] on input "Lease" at bounding box center [527, 348] width 400 height 34
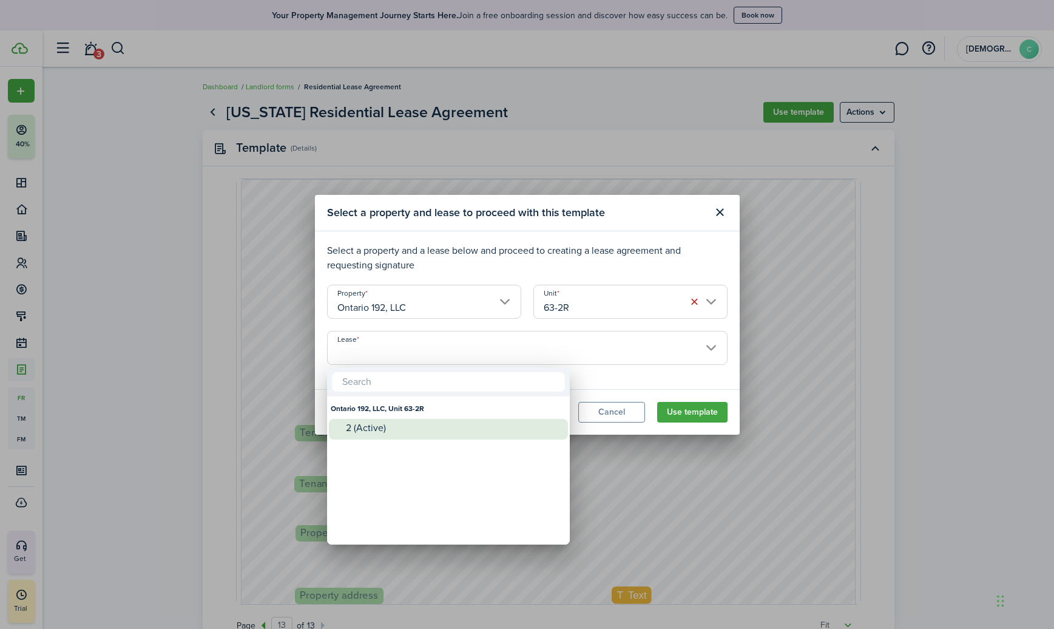
click at [368, 425] on div "2 (Active)" at bounding box center [453, 427] width 215 height 11
type input "Ontario 192, LLC, Unit 63-2R. Lease #2 (Active)"
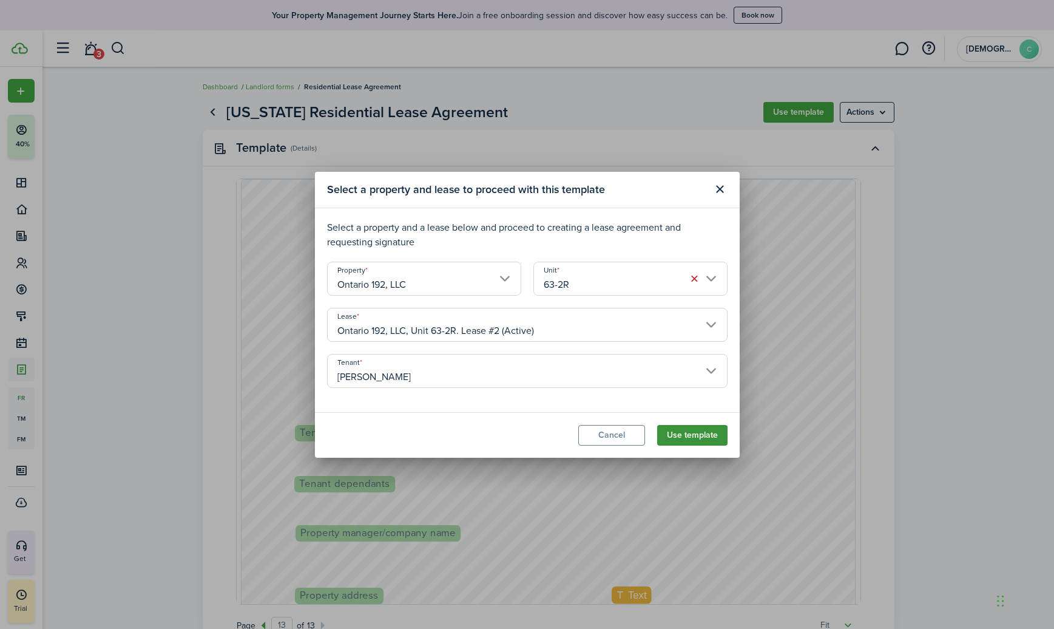
click at [695, 431] on button "Use template" at bounding box center [692, 435] width 70 height 21
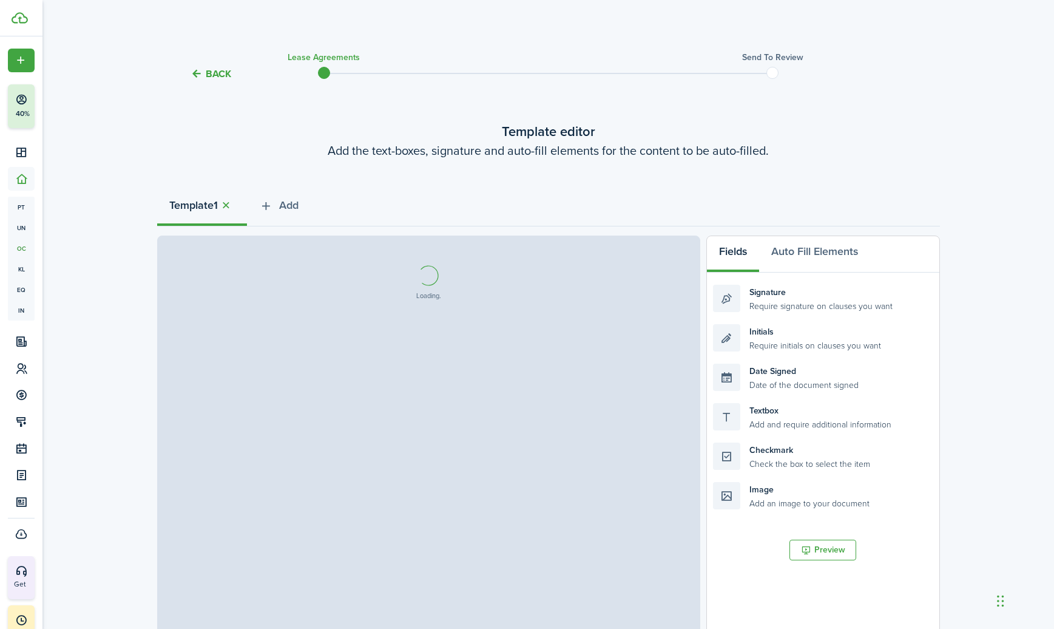
select select "fit"
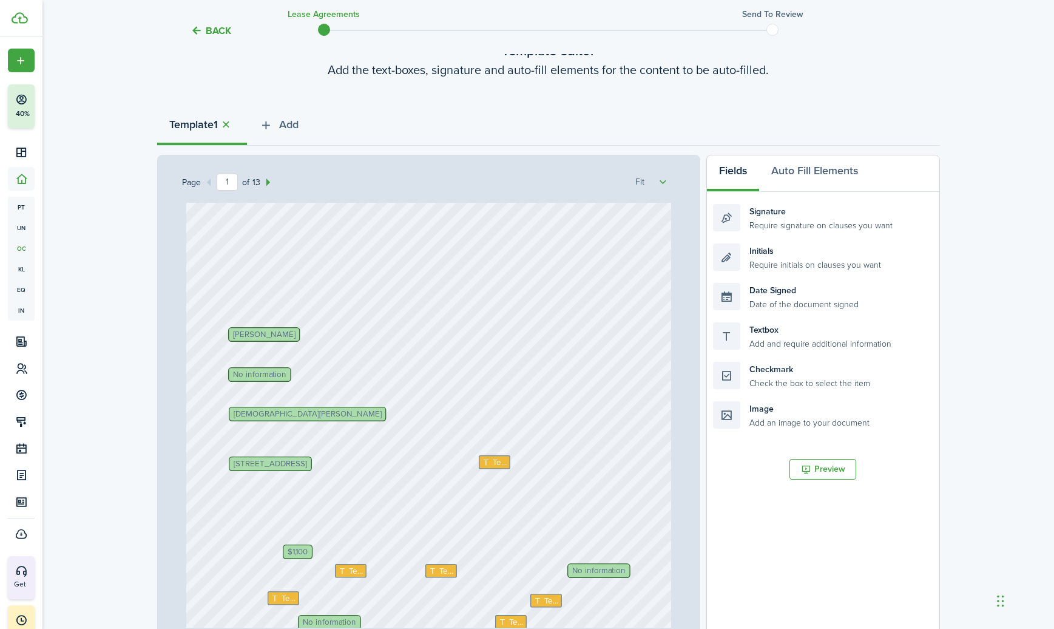
scroll to position [99, 0]
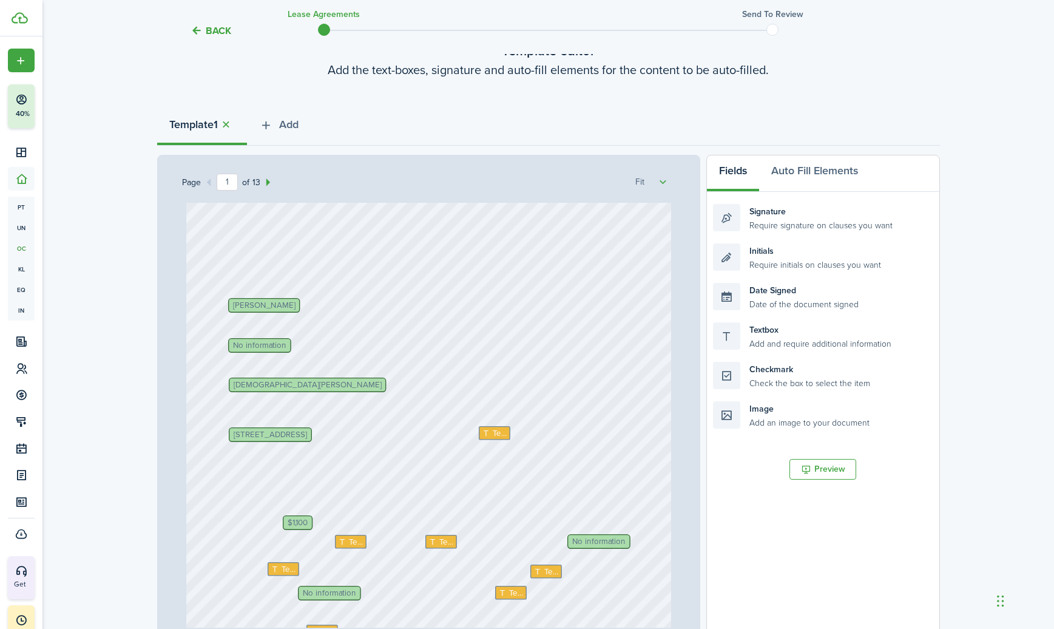
click at [274, 384] on span "Christian Green" at bounding box center [307, 384] width 147 height 8
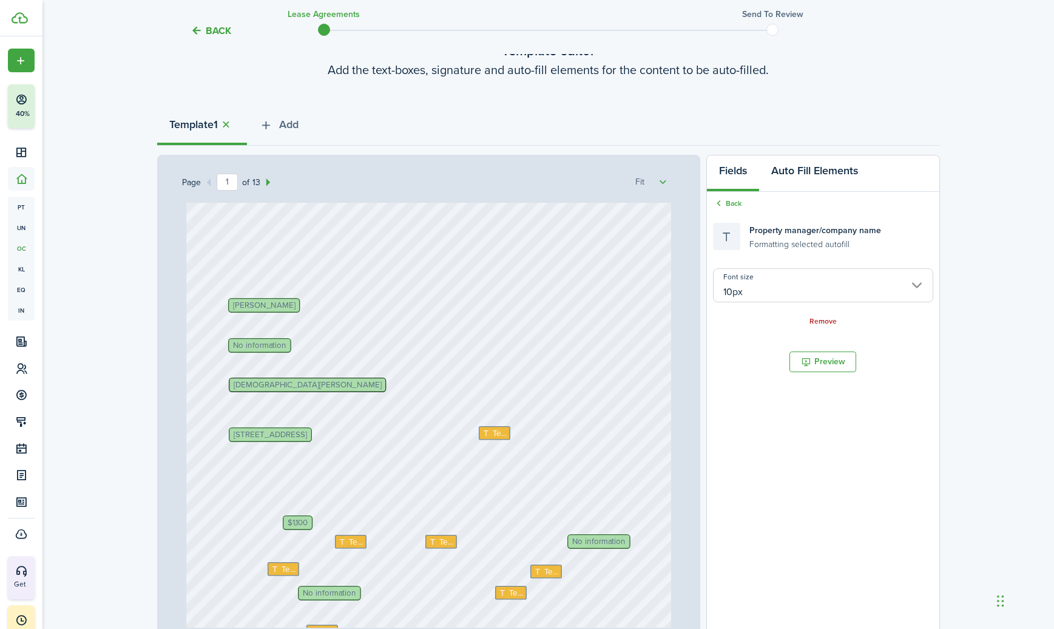
click at [792, 167] on button "Auto Fill Elements" at bounding box center [814, 173] width 111 height 36
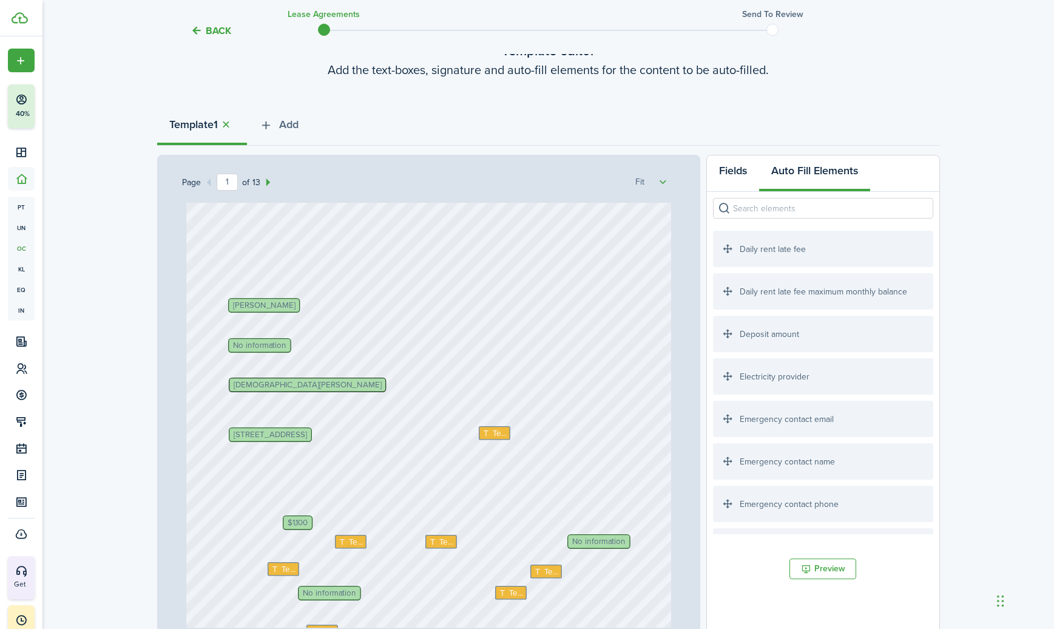
click at [732, 178] on button "Fields" at bounding box center [733, 173] width 52 height 36
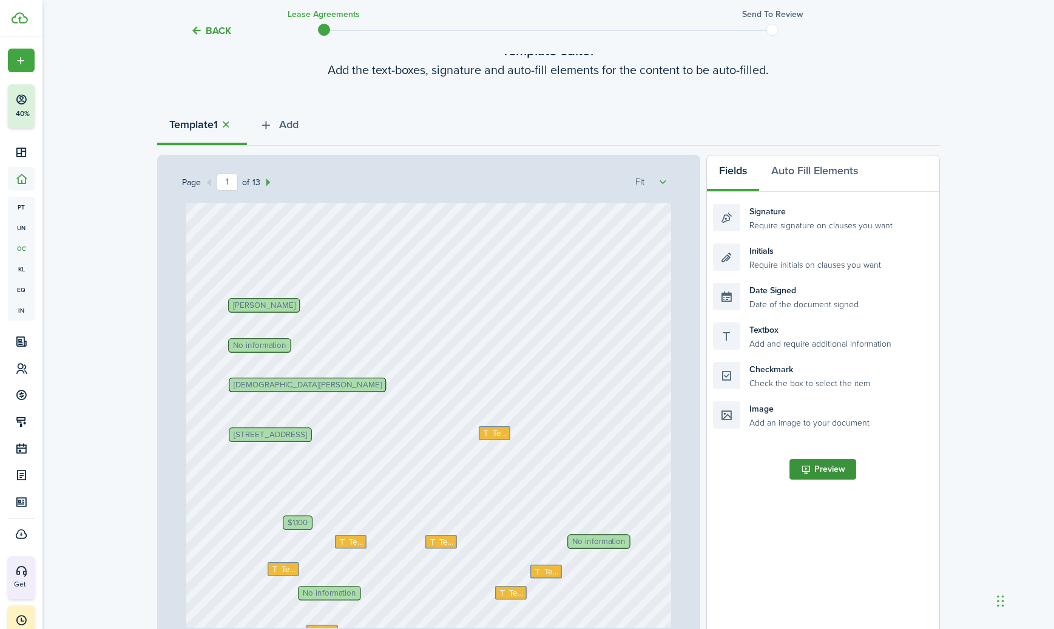
click at [804, 466] on button "Preview" at bounding box center [822, 469] width 67 height 21
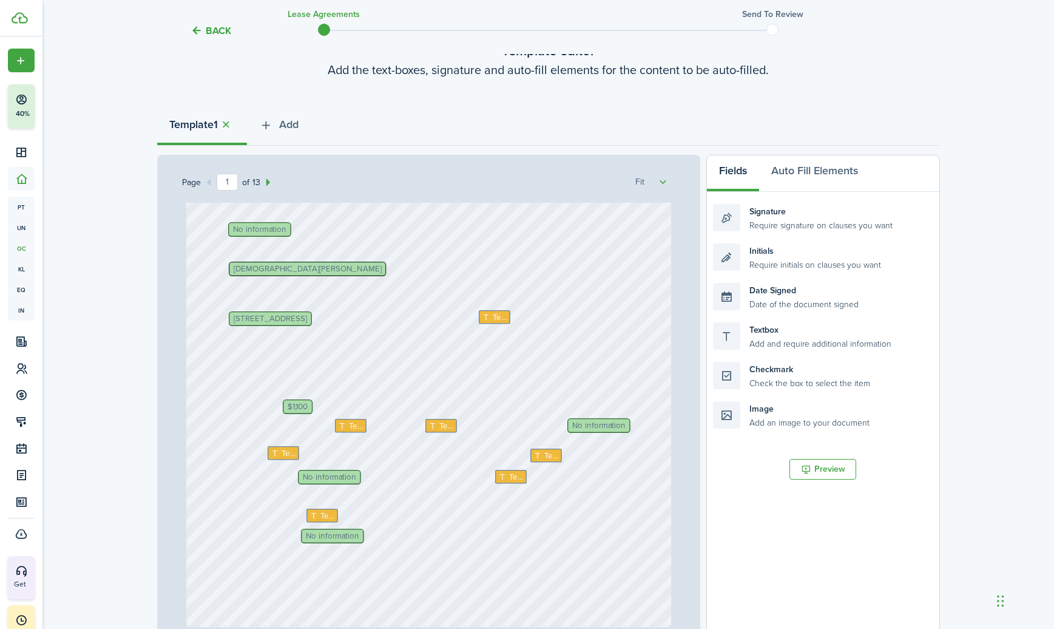
scroll to position [214, 0]
click at [802, 466] on button "Preview" at bounding box center [822, 469] width 67 height 21
click at [492, 322] on span "Text" at bounding box center [499, 318] width 15 height 12
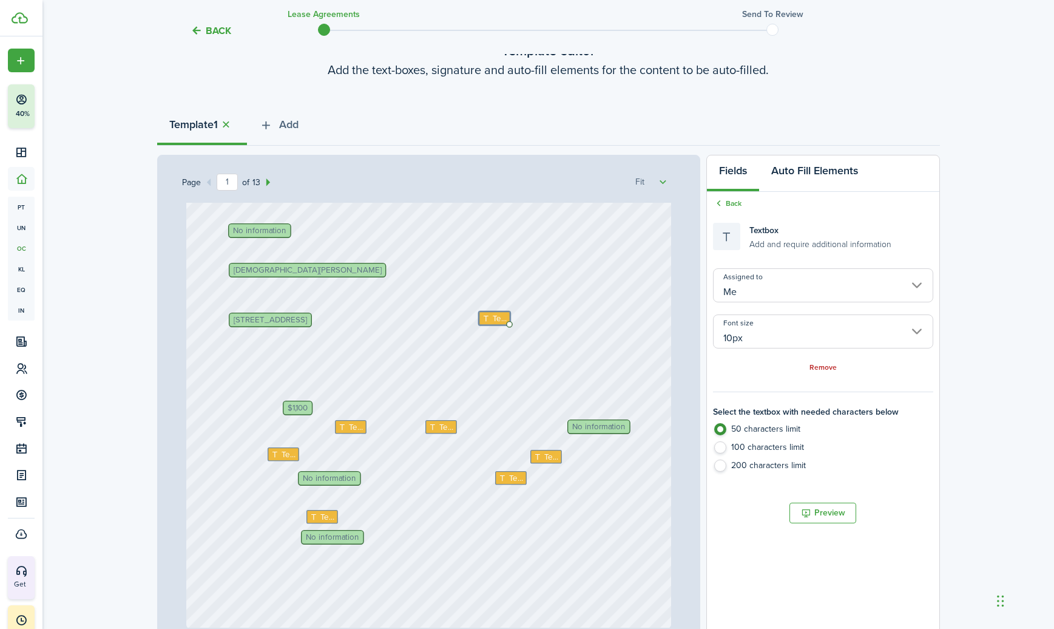
click at [797, 161] on button "Auto Fill Elements" at bounding box center [814, 173] width 111 height 36
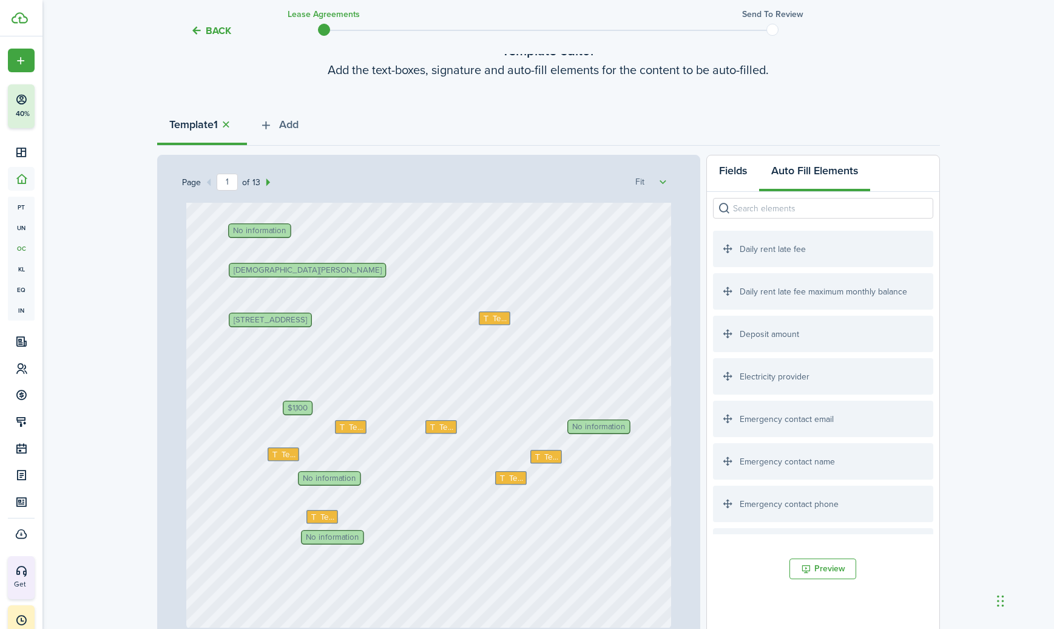
click at [740, 170] on button "Fields" at bounding box center [733, 173] width 52 height 36
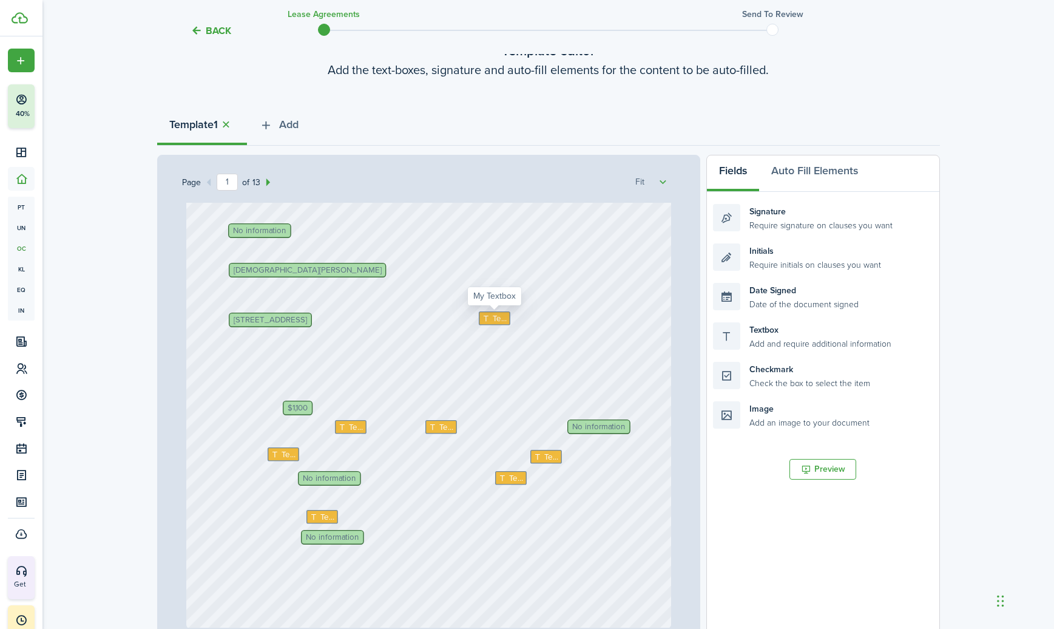
click at [494, 315] on span "Text" at bounding box center [499, 318] width 15 height 12
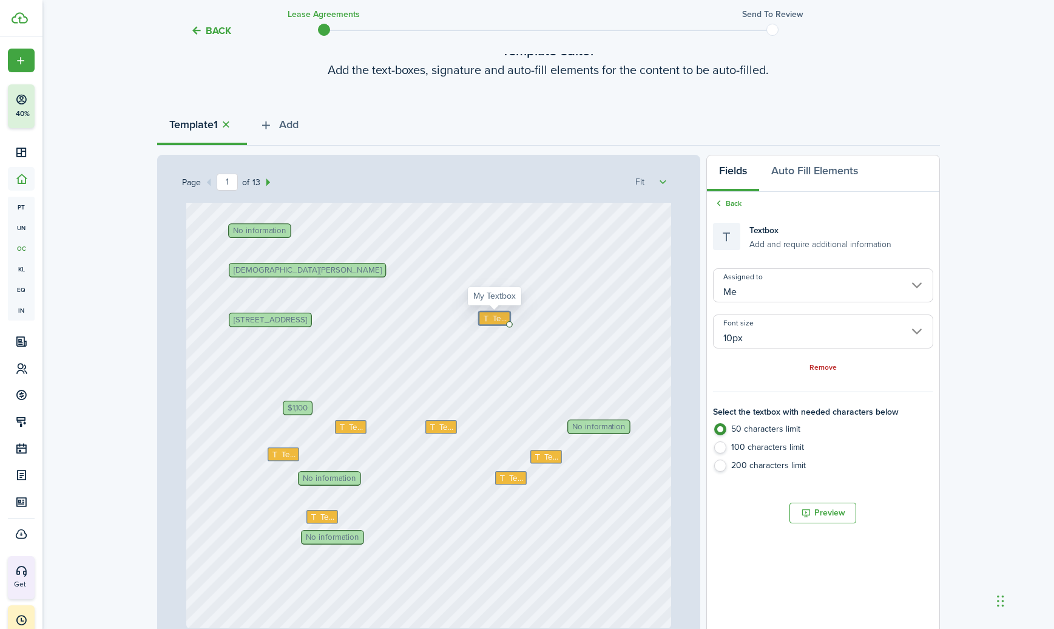
click at [494, 315] on span "Text" at bounding box center [499, 318] width 15 height 12
type textarea "Albany County"
click at [351, 426] on span "Text" at bounding box center [356, 426] width 15 height 12
click at [359, 429] on span "Text" at bounding box center [356, 426] width 15 height 12
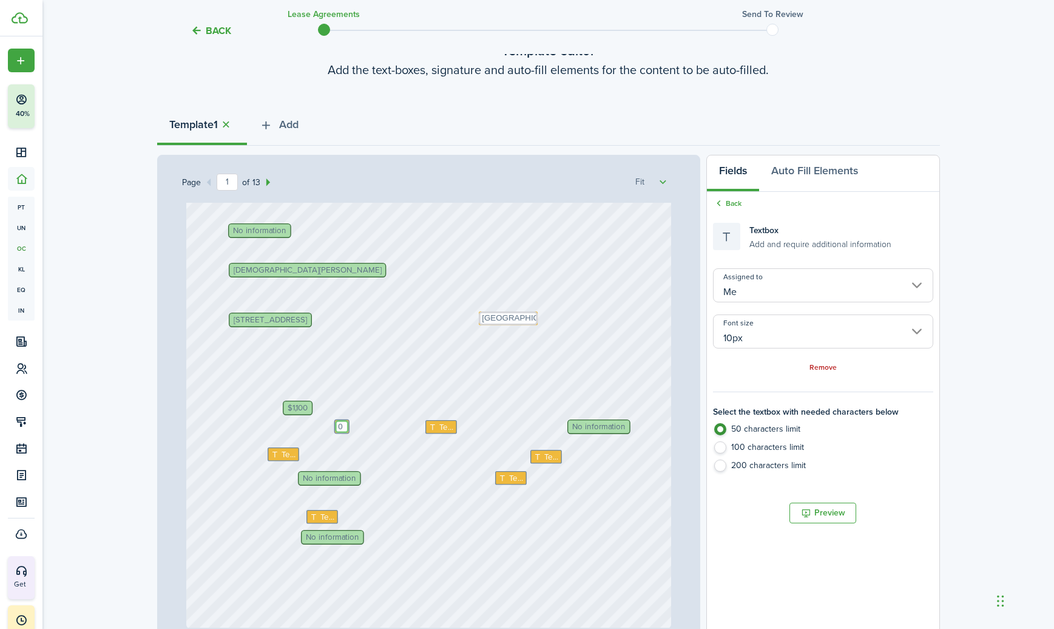
type textarea "0"
click at [438, 427] on icon at bounding box center [433, 427] width 10 height 8
click at [437, 427] on icon at bounding box center [433, 427] width 10 height 8
type textarea "0"
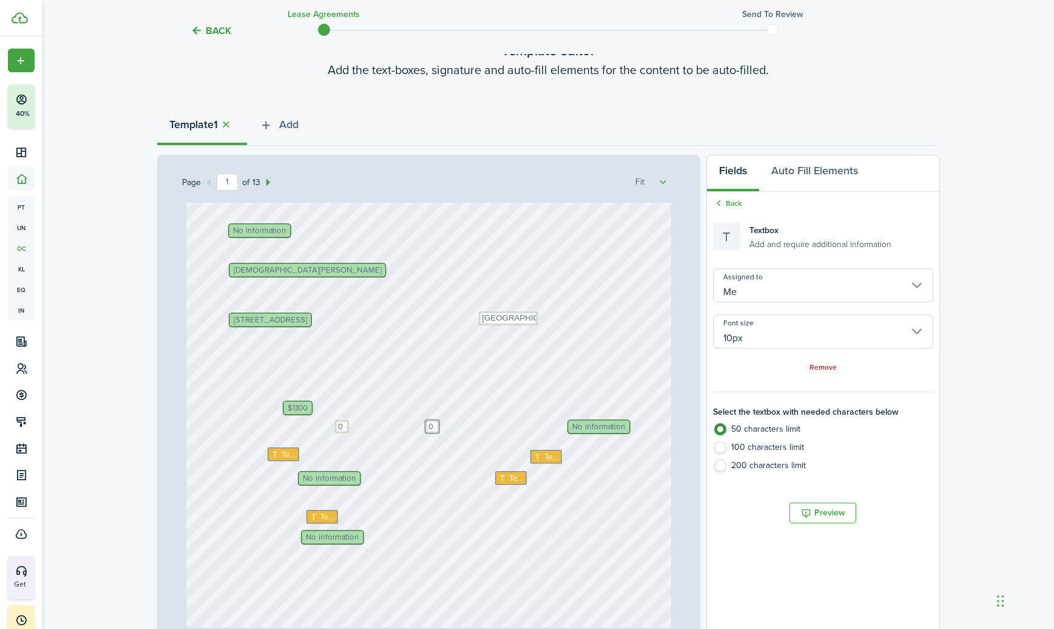
click at [624, 467] on div "No information 192 Ontario St, Albany, NY, 12203, US Text Nancy Shumway Christi…" at bounding box center [428, 307] width 485 height 639
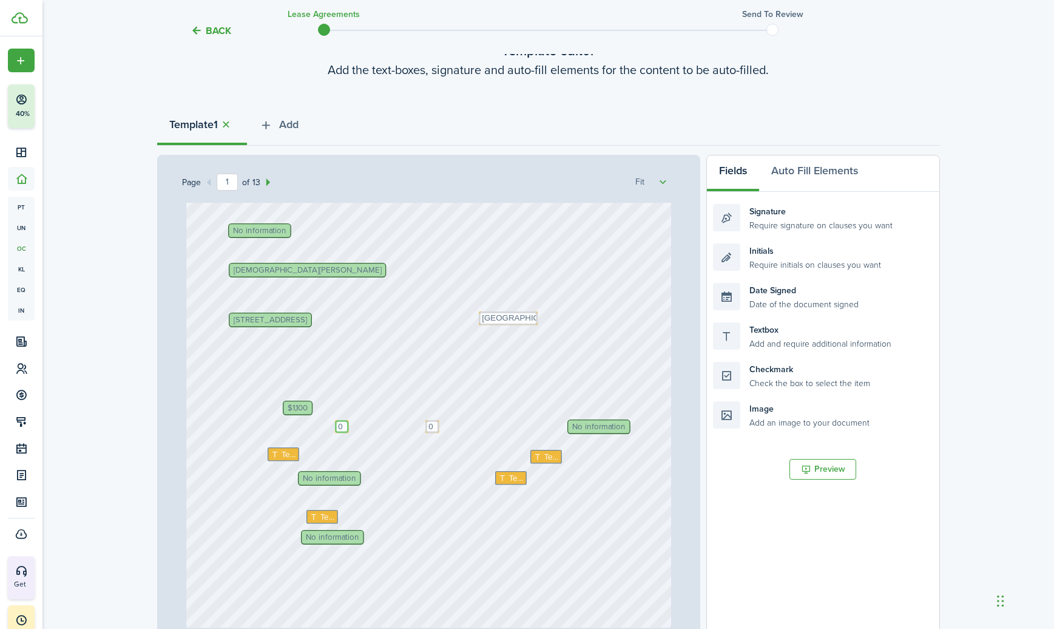
click at [343, 425] on textarea "0" at bounding box center [342, 426] width 14 height 13
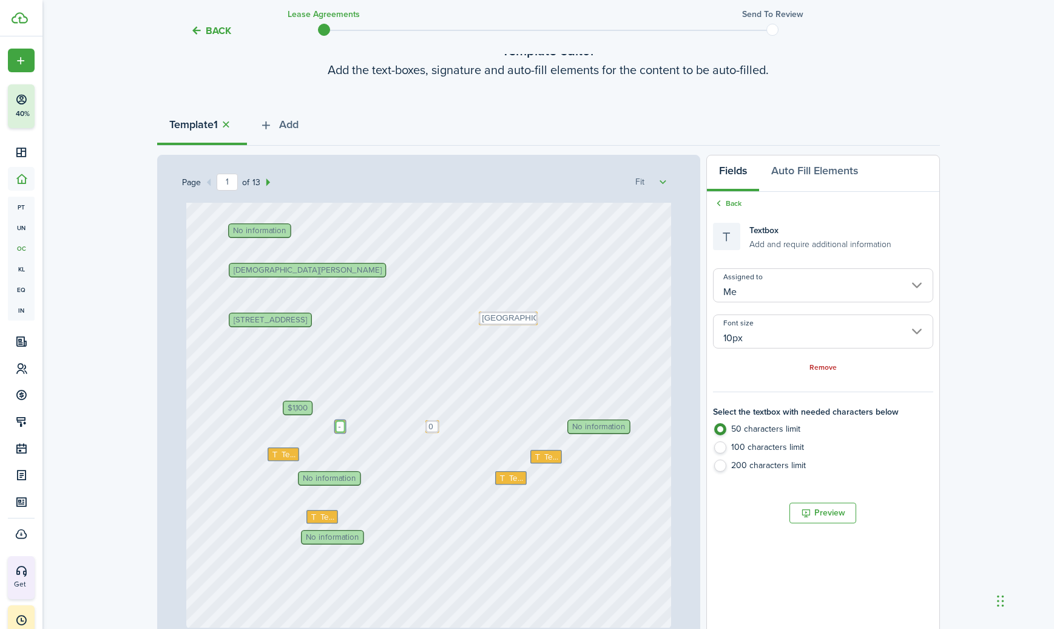
type textarea "-"
click at [435, 426] on textarea "0" at bounding box center [432, 426] width 14 height 13
type textarea "-"
click at [590, 377] on div "No information 192 Ontario St, Albany, NY, 12203, US Text Nancy Shumway Christi…" at bounding box center [428, 307] width 485 height 639
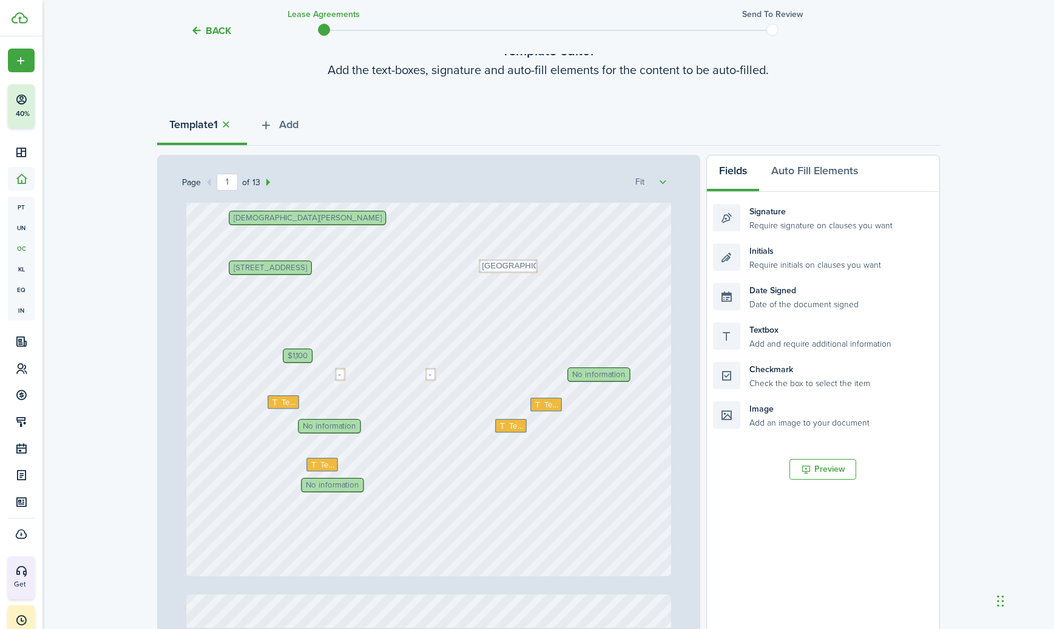
scroll to position [276, 0]
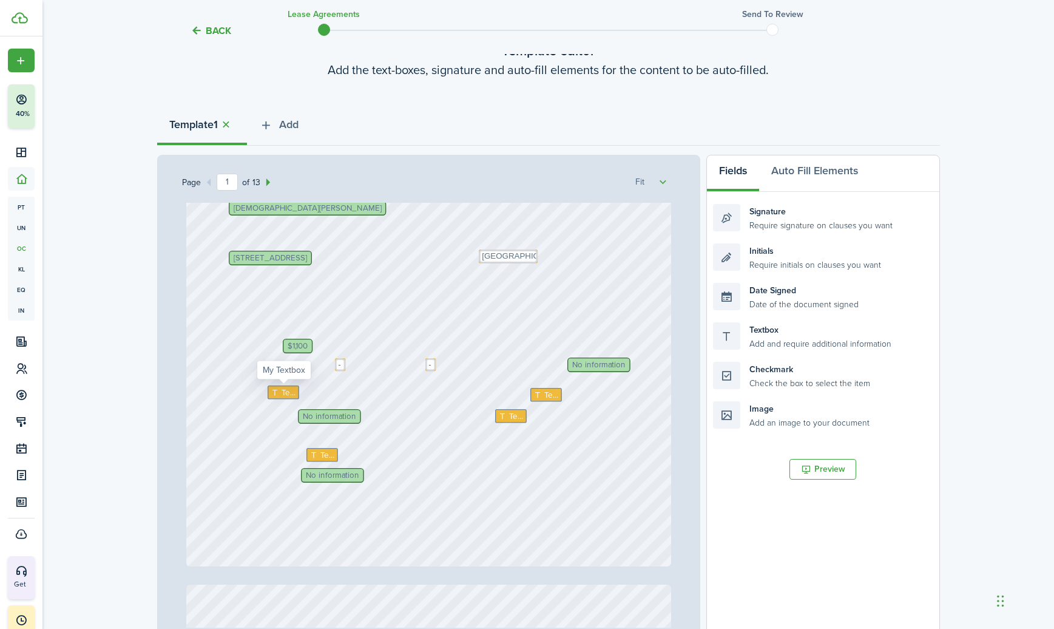
click at [285, 394] on span "Text" at bounding box center [288, 392] width 15 height 12
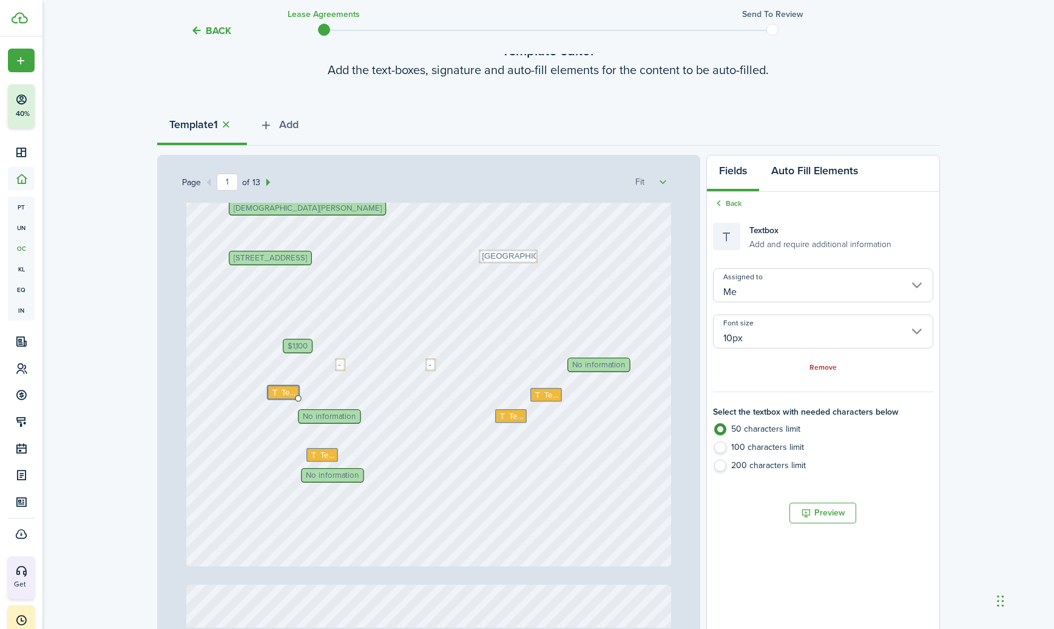
click at [812, 174] on button "Auto Fill Elements" at bounding box center [814, 173] width 111 height 36
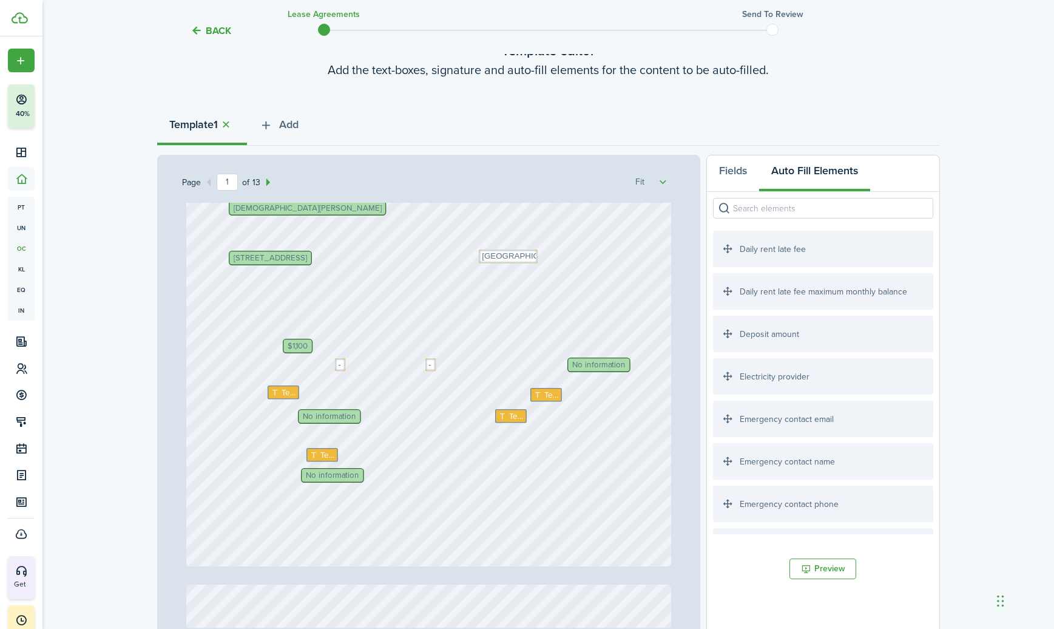
click at [790, 209] on input "search" at bounding box center [823, 208] width 220 height 21
type input "l"
click at [778, 333] on div "Fixed amount of late fee" at bounding box center [823, 329] width 220 height 36
drag, startPoint x: 732, startPoint y: 328, endPoint x: 291, endPoint y: 402, distance: 447.7
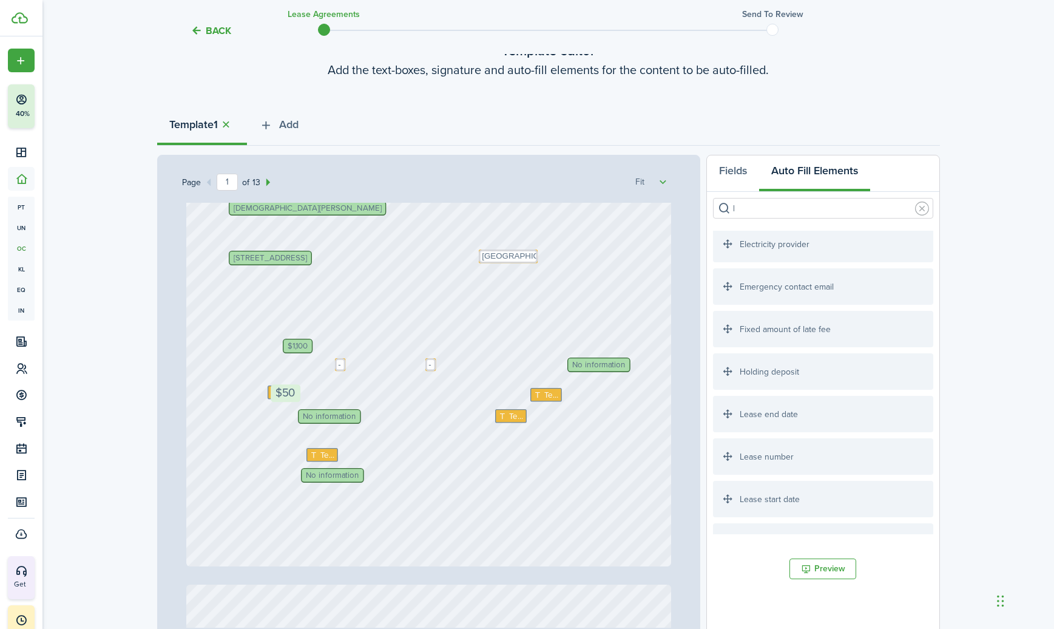
click at [291, 402] on div "Page 1 of 13 50% 75% 100% 150% 200% Fit No information 192 Ontario St, Albany, …" at bounding box center [548, 407] width 783 height 504
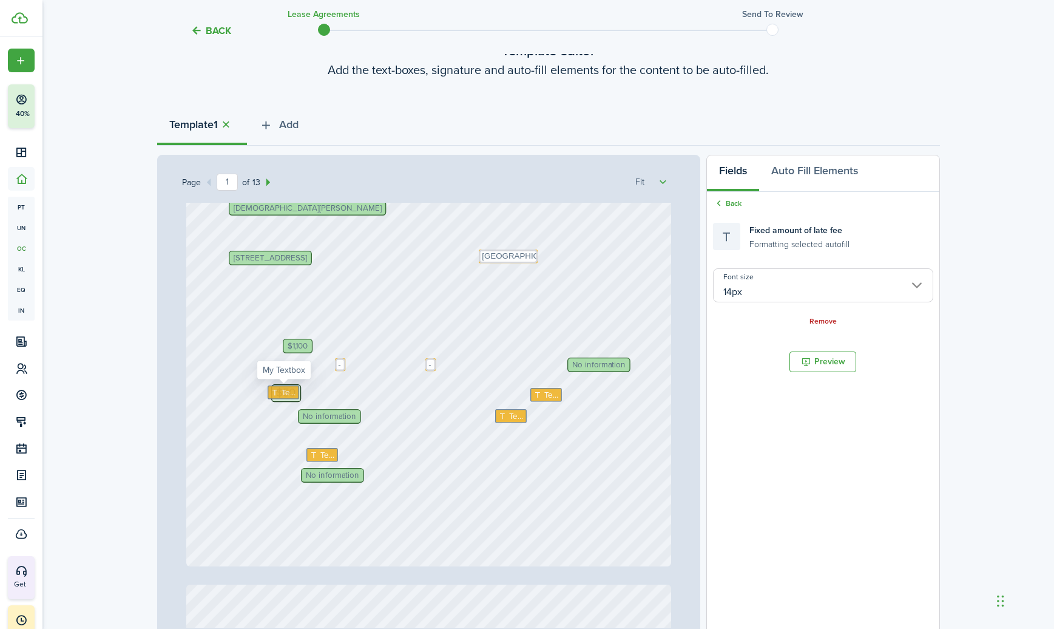
click at [269, 391] on div "Text" at bounding box center [284, 392] width 32 height 14
type input "10px"
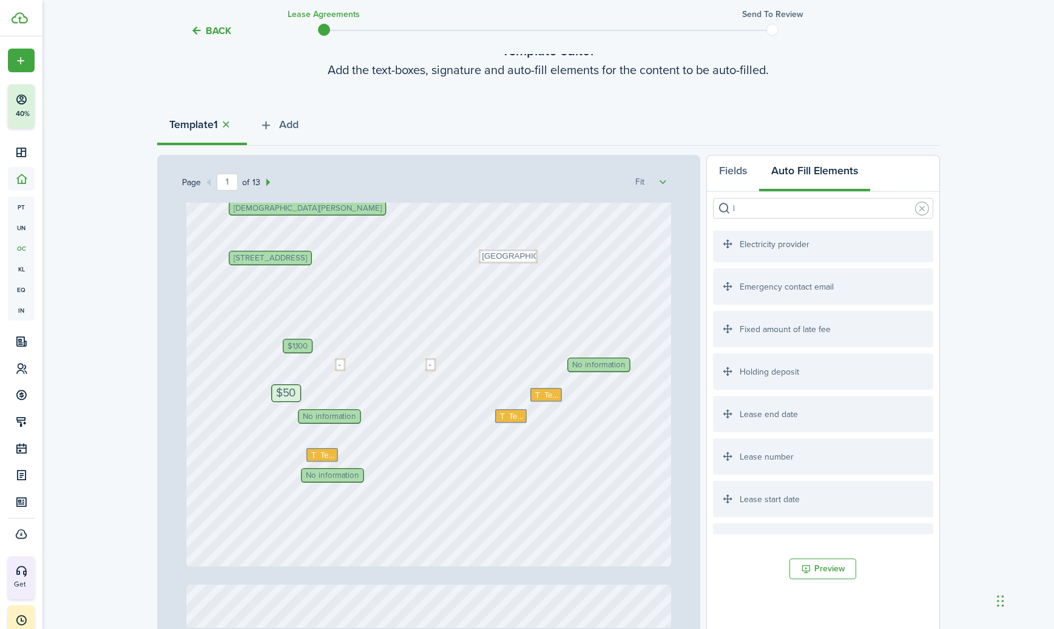
click at [298, 391] on div "$50" at bounding box center [286, 393] width 30 height 18
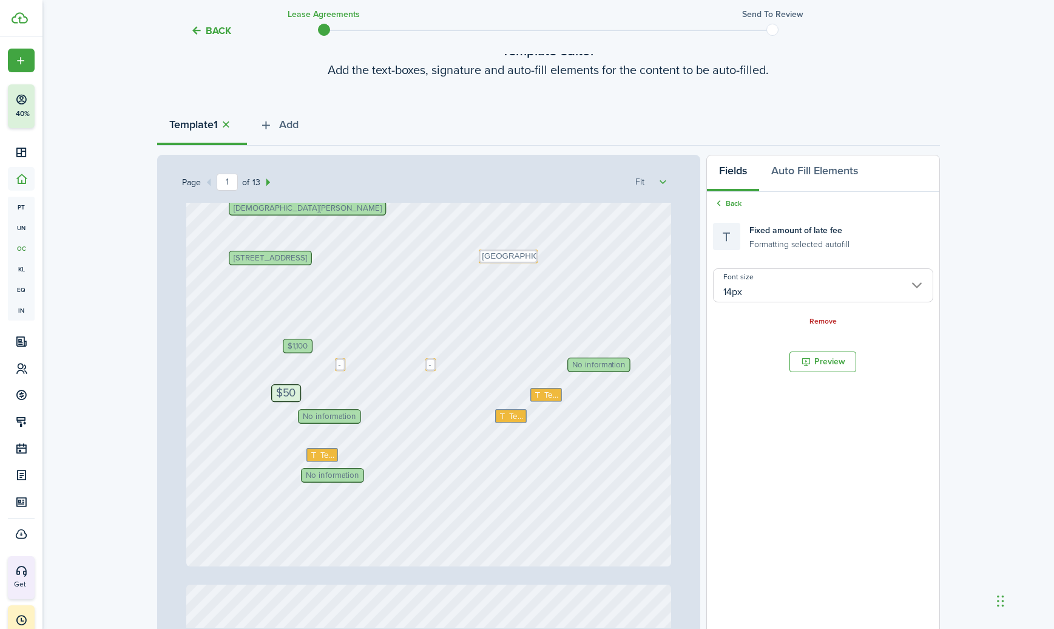
click at [584, 367] on span "No information" at bounding box center [598, 364] width 53 height 8
click at [288, 391] on span "$50" at bounding box center [286, 393] width 20 height 12
click at [914, 286] on input "14px" at bounding box center [823, 285] width 220 height 34
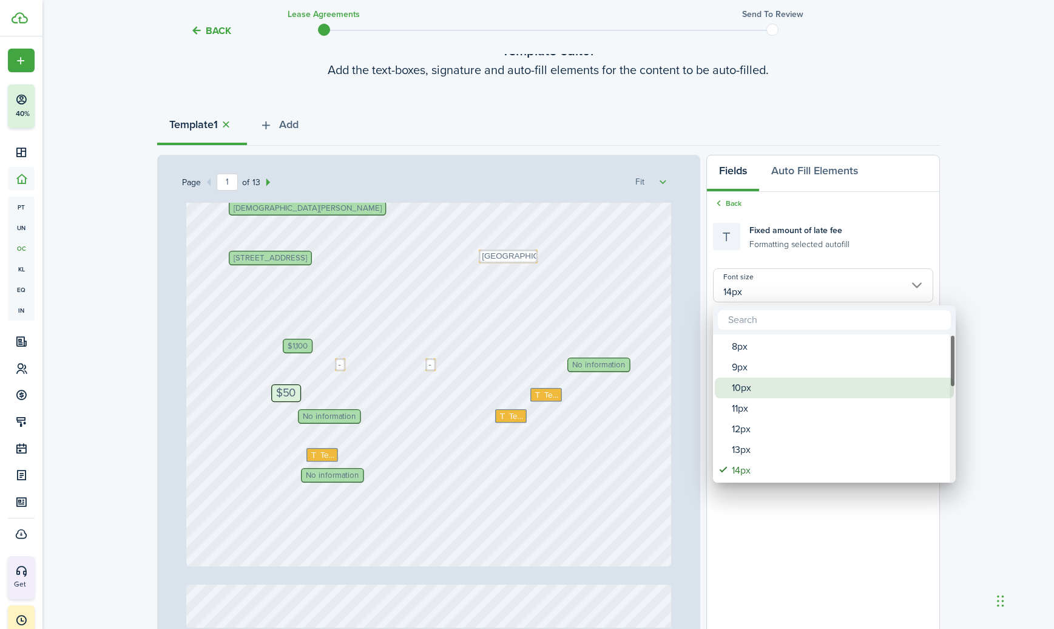
click at [742, 387] on div "10px" at bounding box center [839, 387] width 215 height 21
type input "10px"
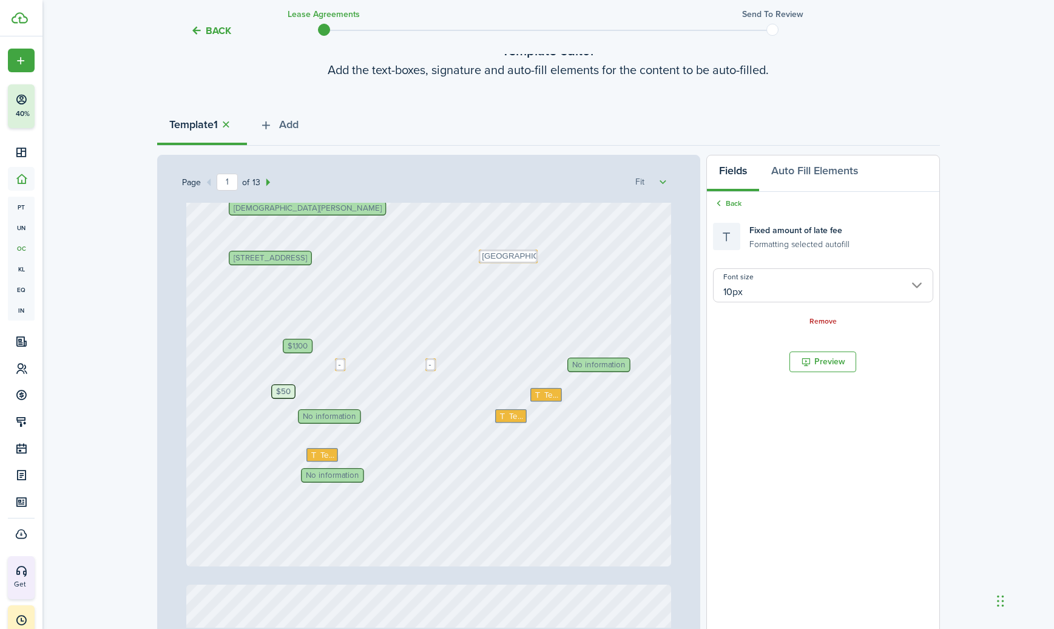
click at [289, 389] on span "$50" at bounding box center [283, 391] width 15 height 8
click at [322, 414] on span "No information" at bounding box center [329, 416] width 53 height 8
click at [306, 412] on span "No information" at bounding box center [329, 416] width 53 height 8
click at [320, 417] on span "No information" at bounding box center [329, 416] width 53 height 8
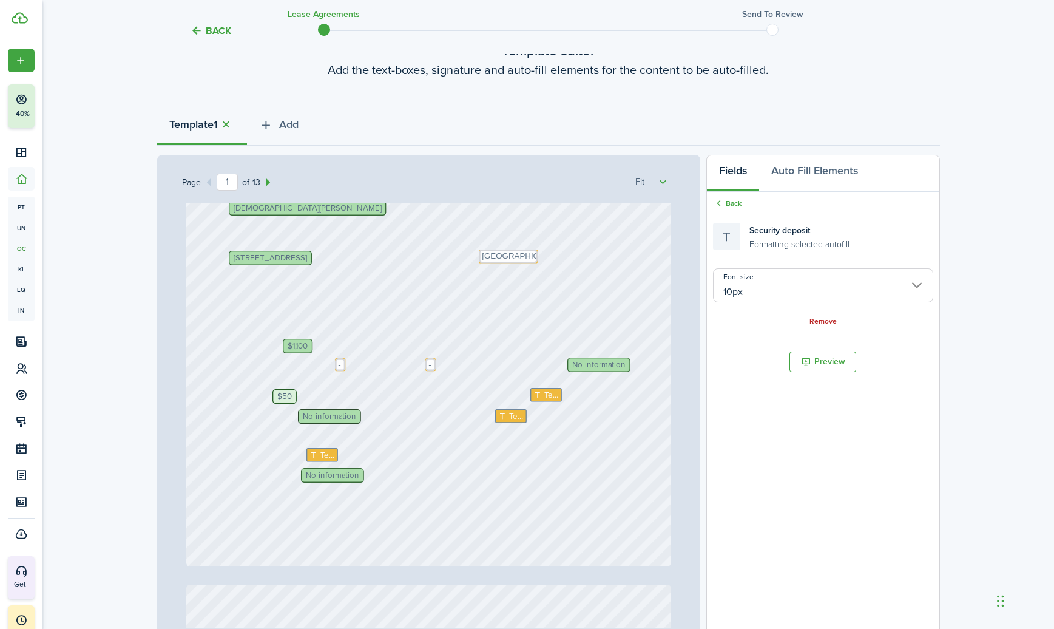
click at [320, 417] on span "No information" at bounding box center [329, 416] width 53 height 8
click at [548, 394] on span "Text" at bounding box center [551, 394] width 15 height 12
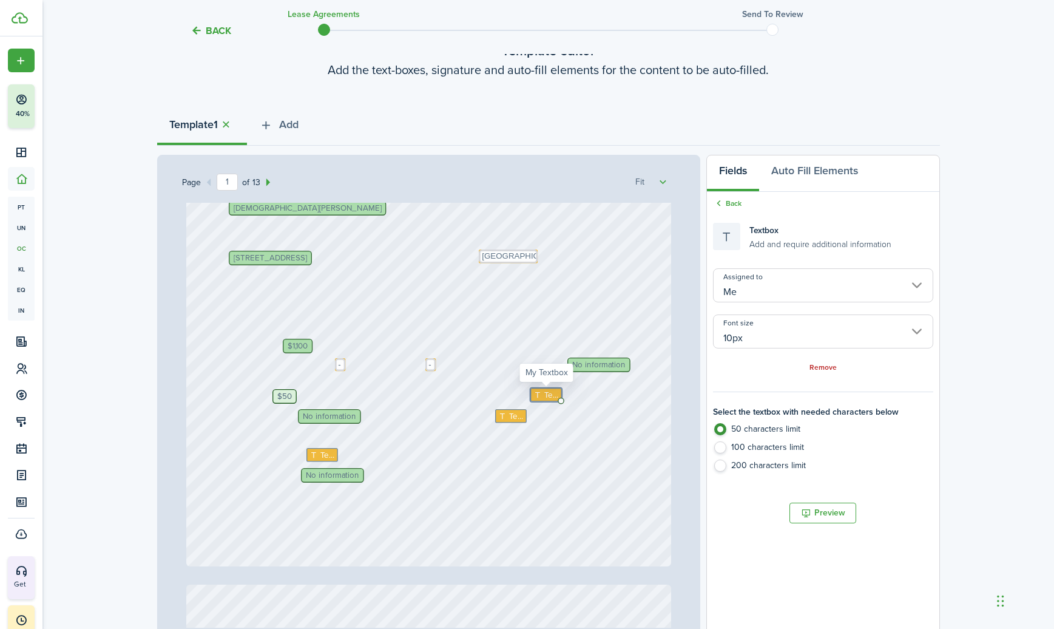
click at [548, 394] on span "Text" at bounding box center [551, 394] width 15 height 12
type textarea "t"
type textarea "5 th"
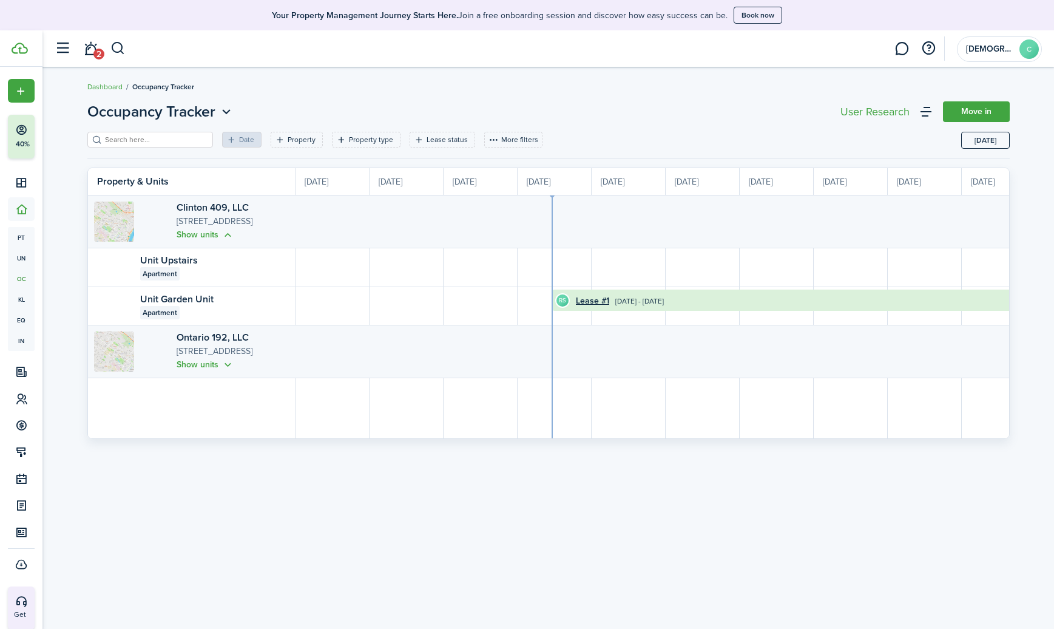
scroll to position [0, 222]
click at [195, 367] on button "Show units" at bounding box center [206, 364] width 58 height 14
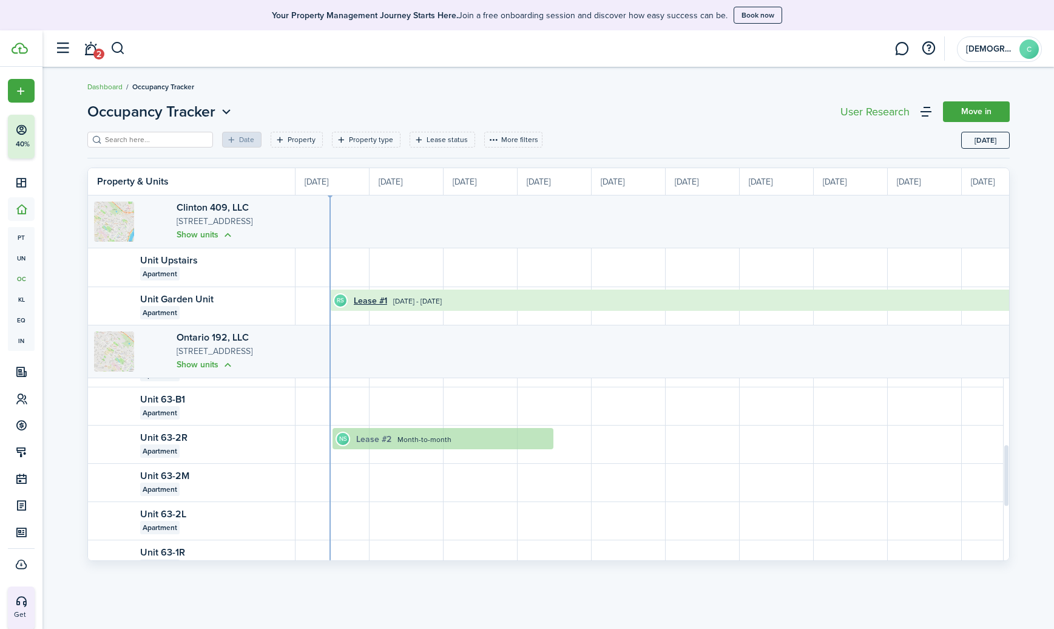
click at [363, 436] on link "Lease #2" at bounding box center [373, 439] width 35 height 13
